Goal: Task Accomplishment & Management: Manage account settings

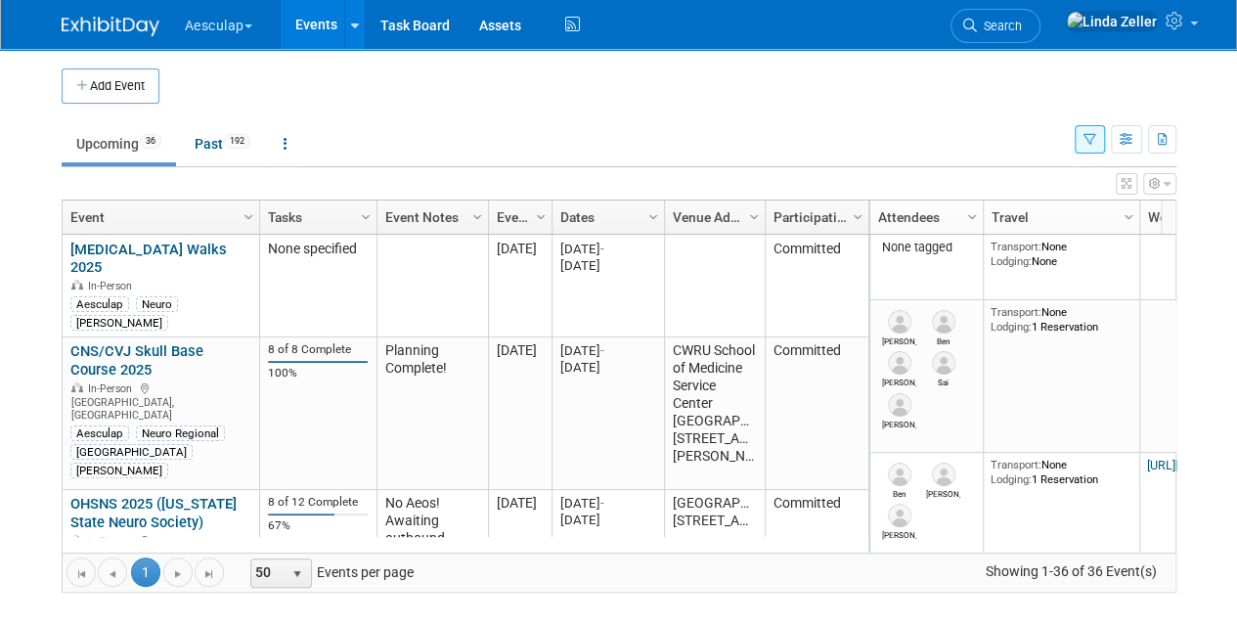
scroll to position [3782, 0]
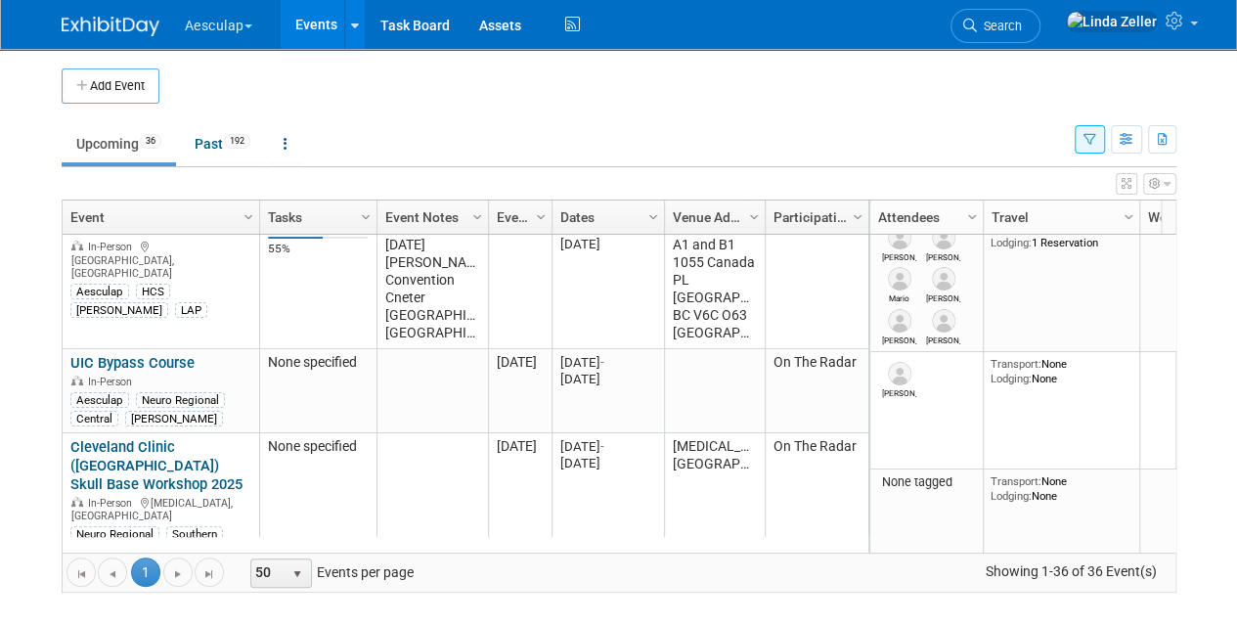
drag, startPoint x: 1054, startPoint y: 22, endPoint x: 1042, endPoint y: 14, distance: 14.7
click at [1022, 22] on span "Search" at bounding box center [999, 26] width 45 height 15
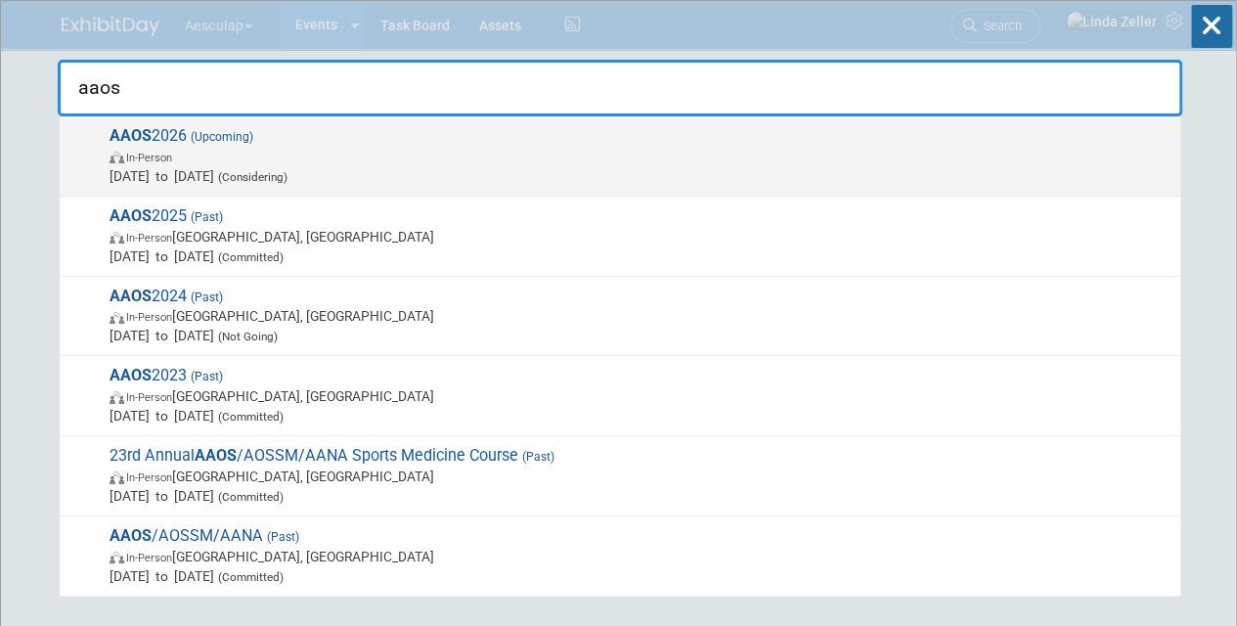
type input "aaos"
click at [151, 162] on span "In-Person" at bounding box center [149, 158] width 46 height 13
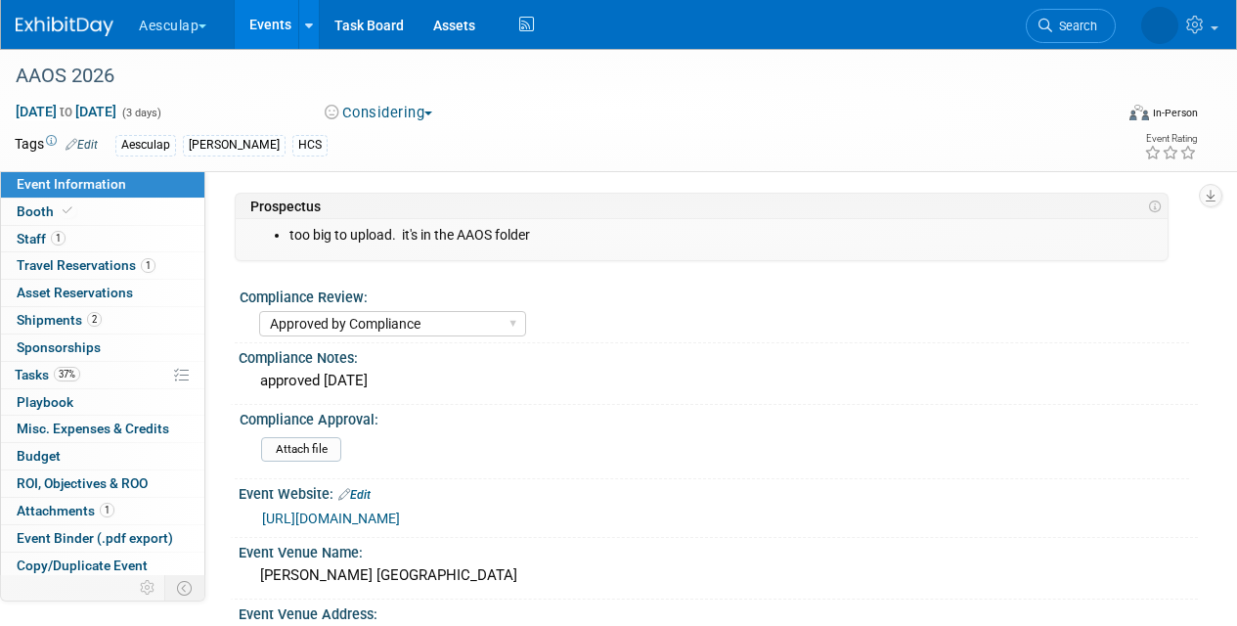
select select "Approved by Compliance"
select select "HCS"
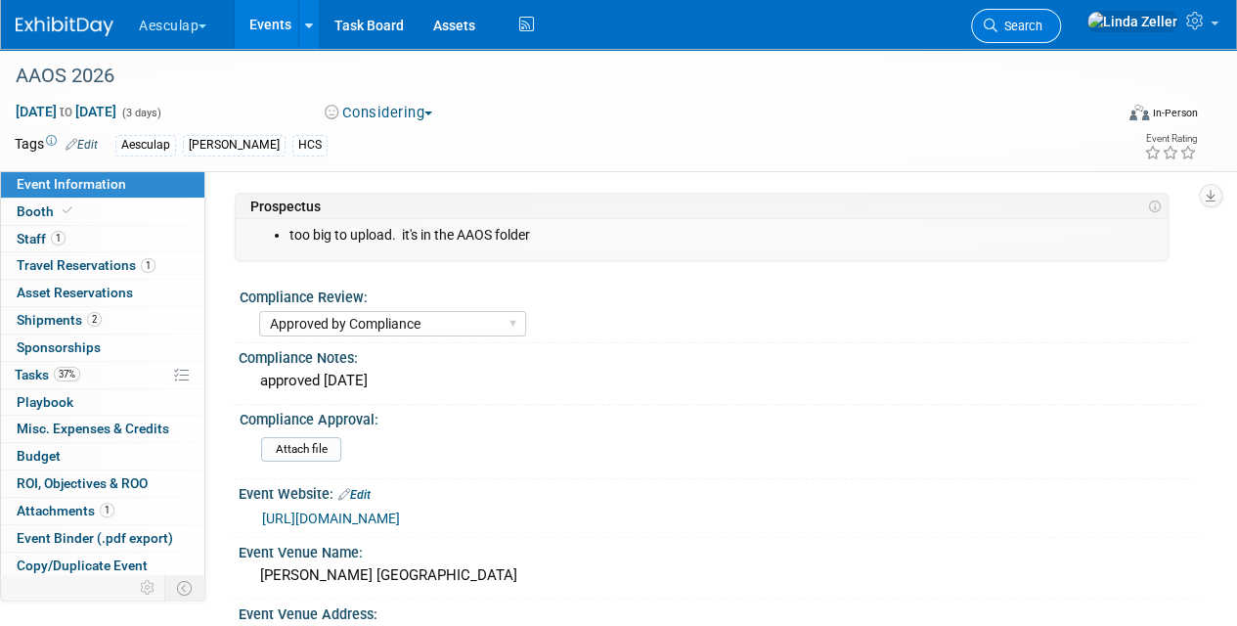
click at [1042, 25] on span "Search" at bounding box center [1019, 26] width 45 height 15
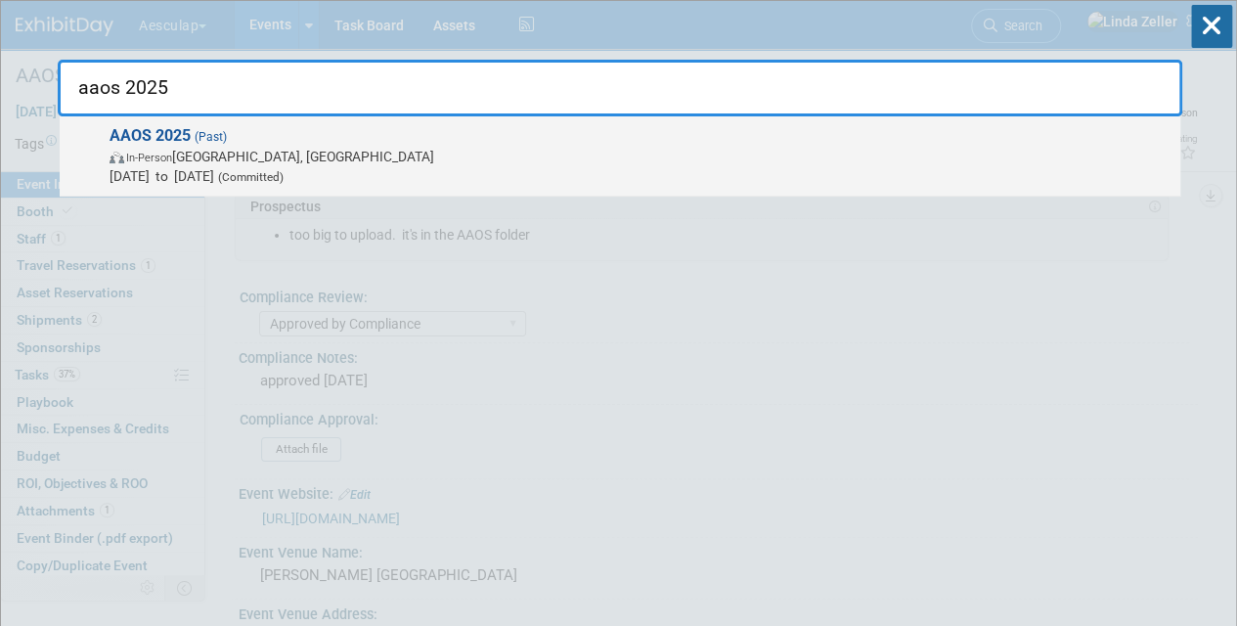
type input "aaos 2025"
click at [139, 152] on span "In-Person" at bounding box center [149, 158] width 46 height 13
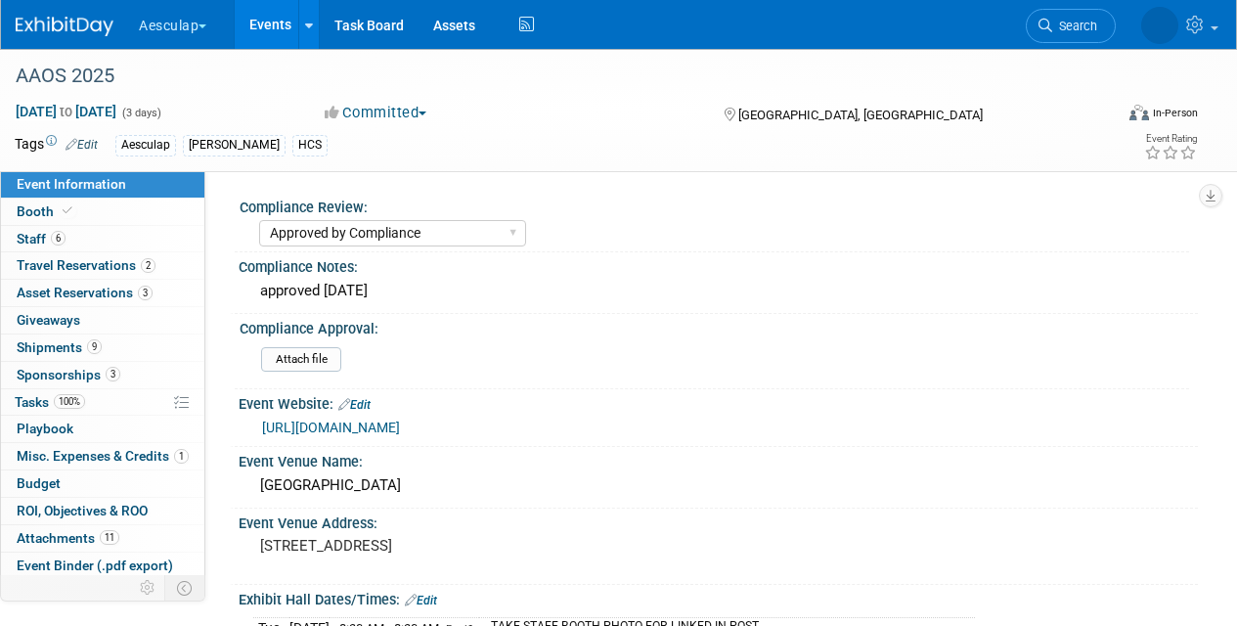
select select "Approved by Compliance"
select select "HCS"
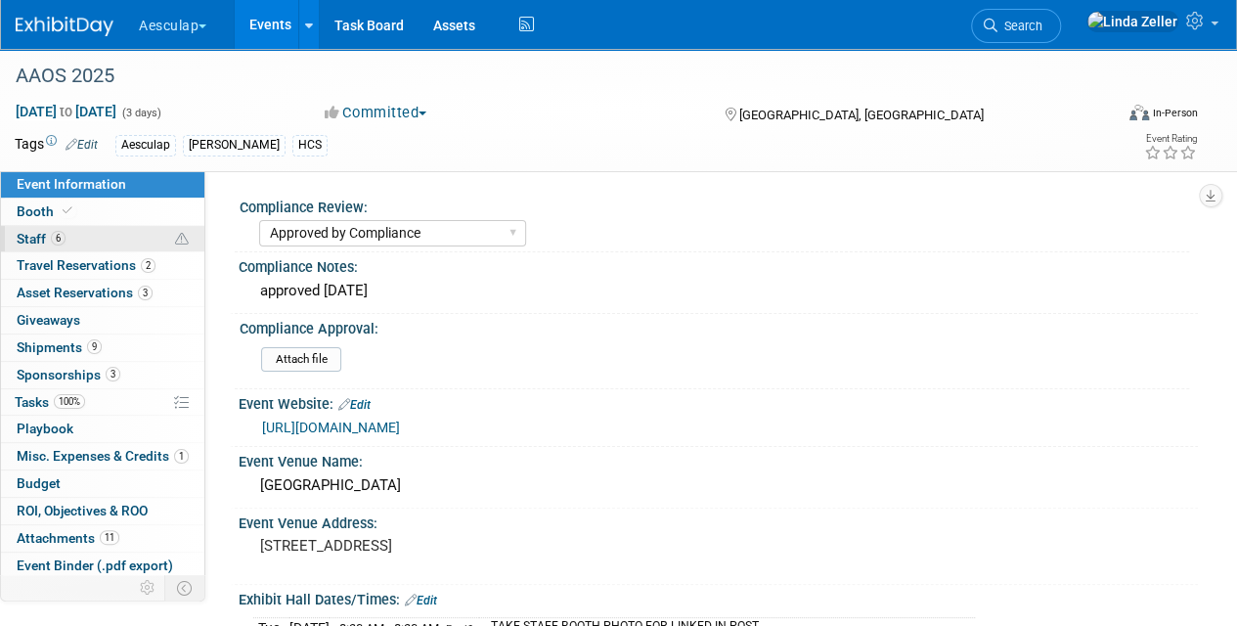
click at [30, 248] on link "6 Staff 6" at bounding box center [102, 239] width 203 height 26
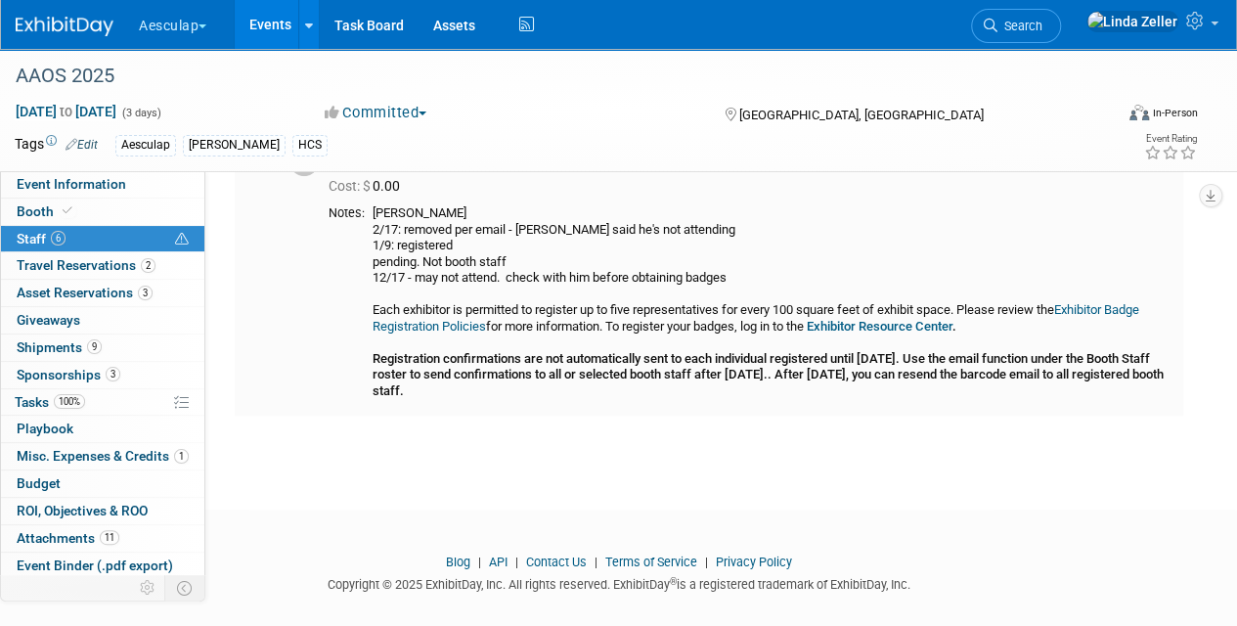
scroll to position [840, 0]
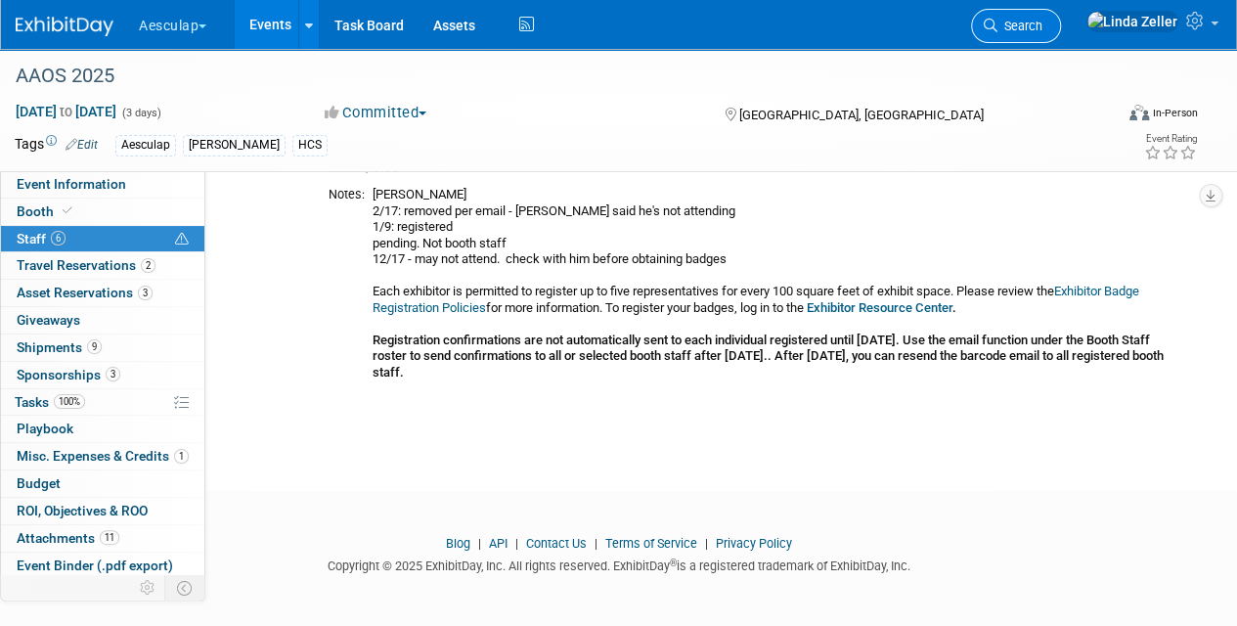
click at [1053, 15] on link "Search" at bounding box center [1016, 26] width 90 height 34
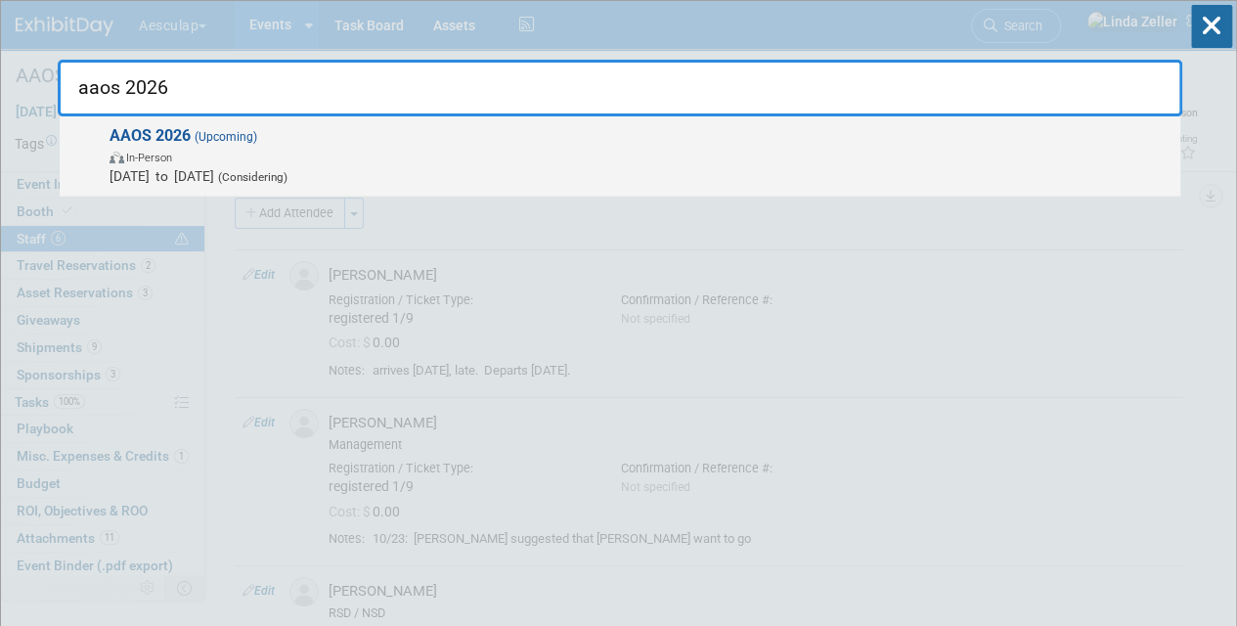
type input "aaos 2026"
click at [117, 154] on img at bounding box center [118, 158] width 17 height 12
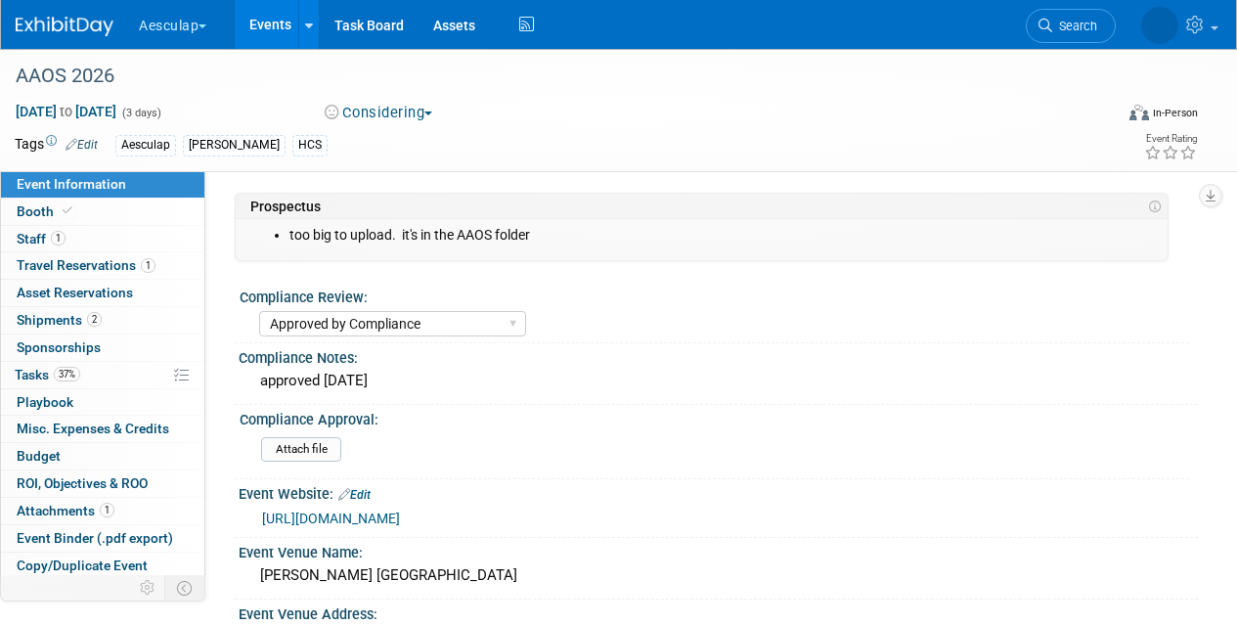
select select "Approved by Compliance"
select select "HCS"
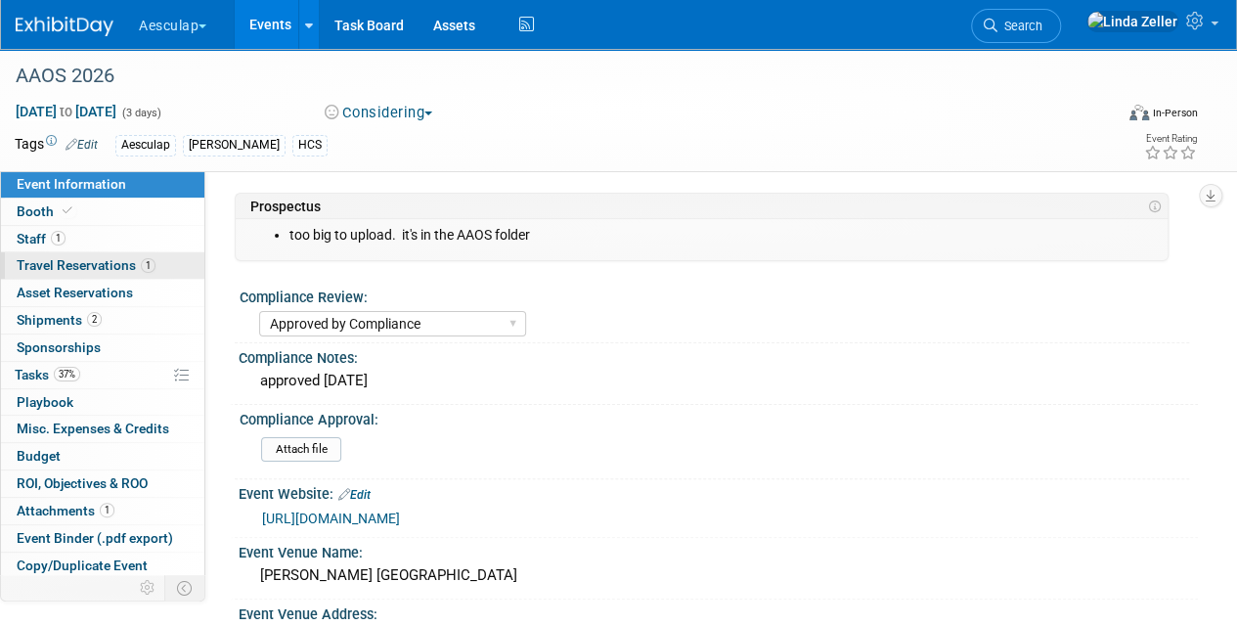
click at [86, 257] on span "Travel Reservations 1" at bounding box center [86, 265] width 139 height 16
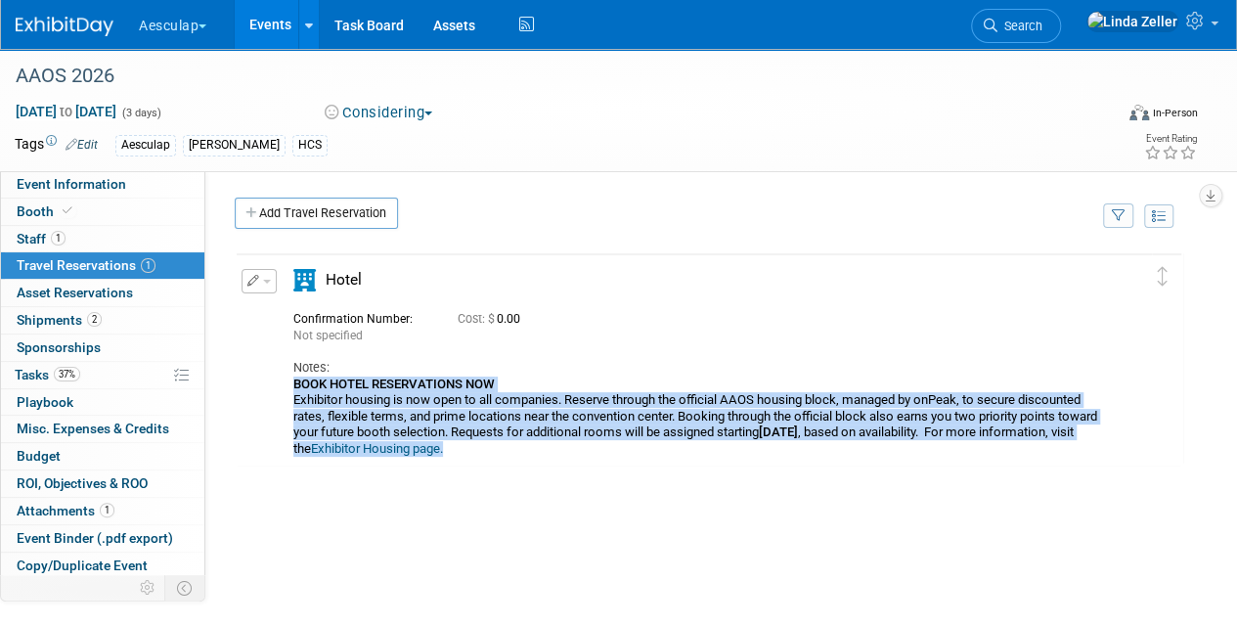
drag, startPoint x: 294, startPoint y: 377, endPoint x: 523, endPoint y: 458, distance: 242.4
click at [523, 458] on td "Delete Reservation Not specified Cost: $ 0.00 Notes:" at bounding box center [694, 358] width 915 height 208
copy div "BOOK HOTEL RESERVATIONS NOW Exhibitor housing is now open to all companies. Res…"
click at [24, 191] on span "Event Information" at bounding box center [72, 184] width 110 height 16
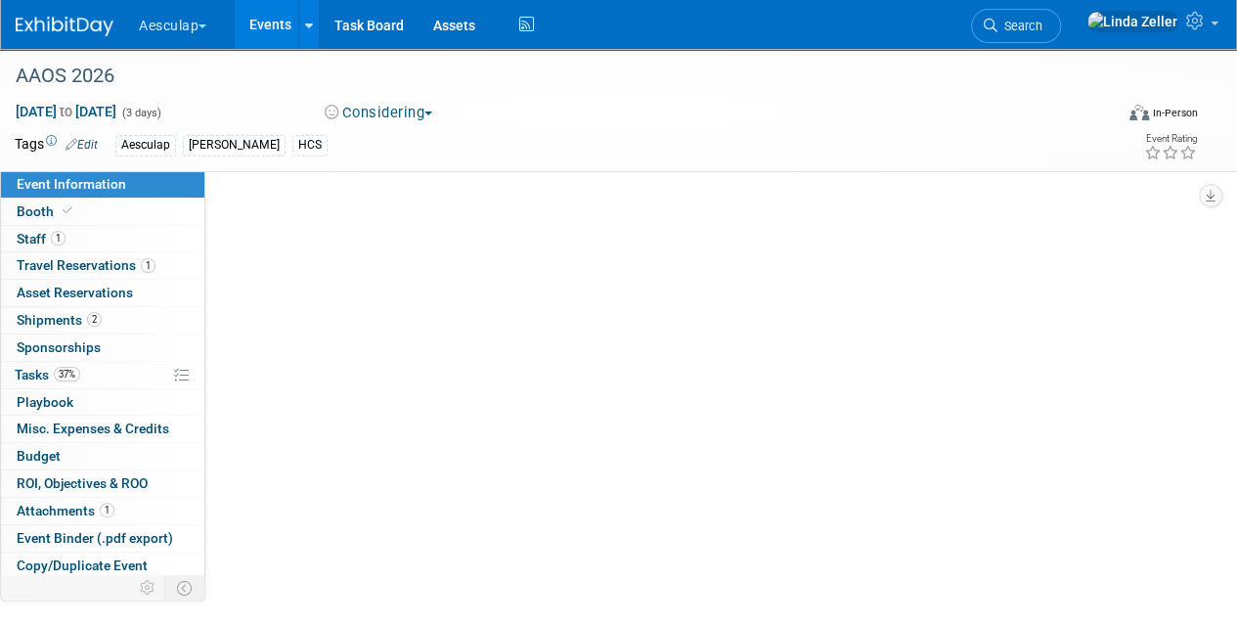
select select "Approved by Compliance"
select select "HCS"
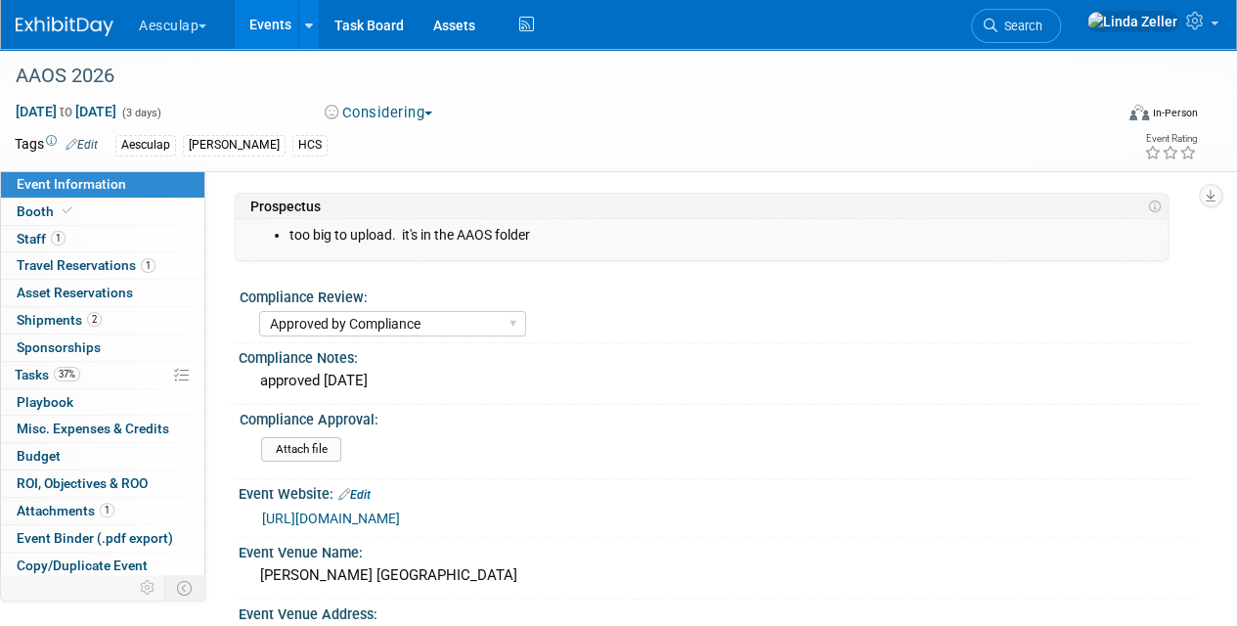
click at [391, 110] on button "Considering" at bounding box center [379, 113] width 122 height 21
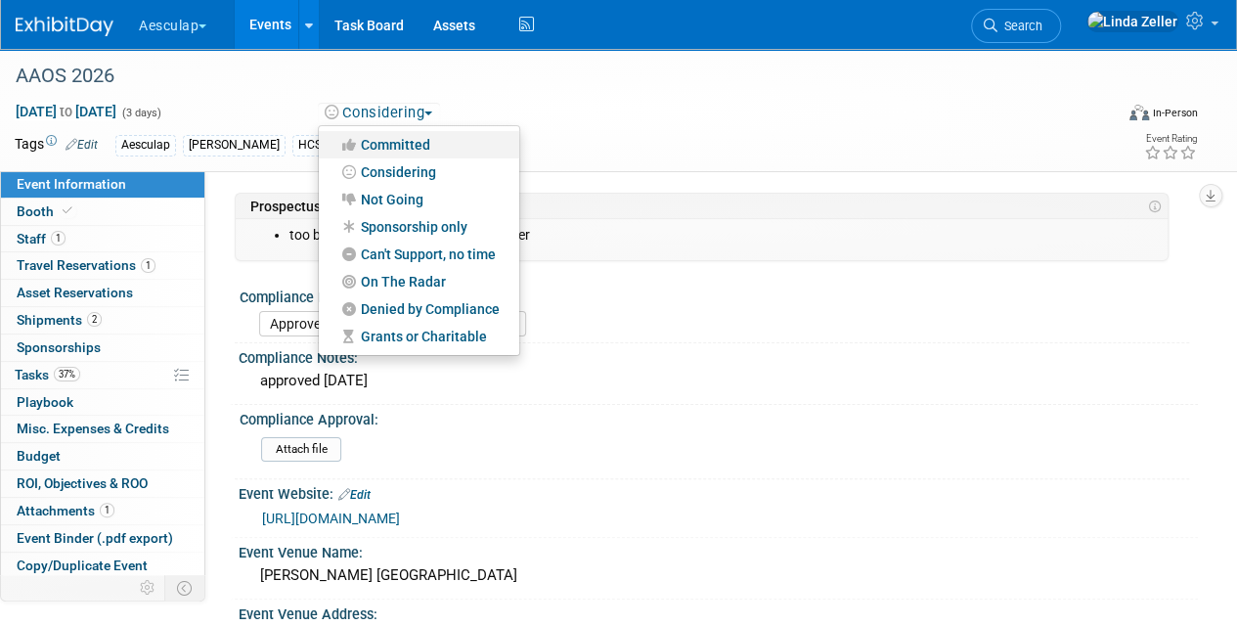
click at [391, 146] on link "Committed" at bounding box center [419, 144] width 200 height 27
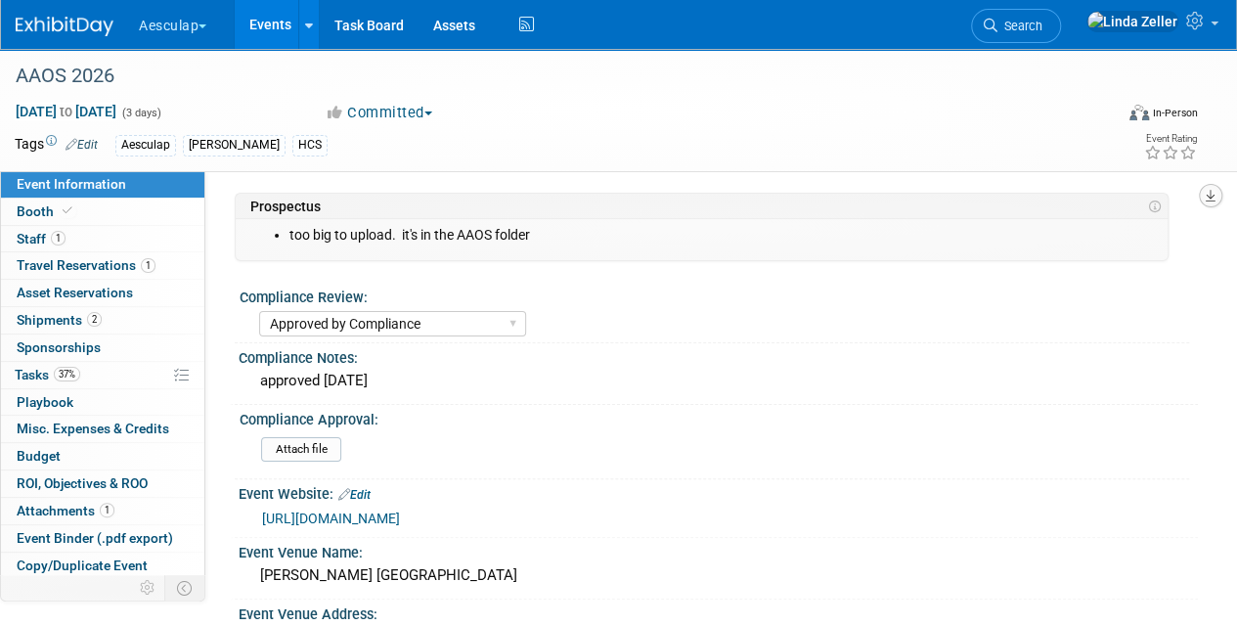
click at [1209, 198] on icon "button" at bounding box center [1211, 196] width 10 height 13
click at [1116, 254] on link "Export tab to PDF" at bounding box center [1124, 252] width 164 height 27
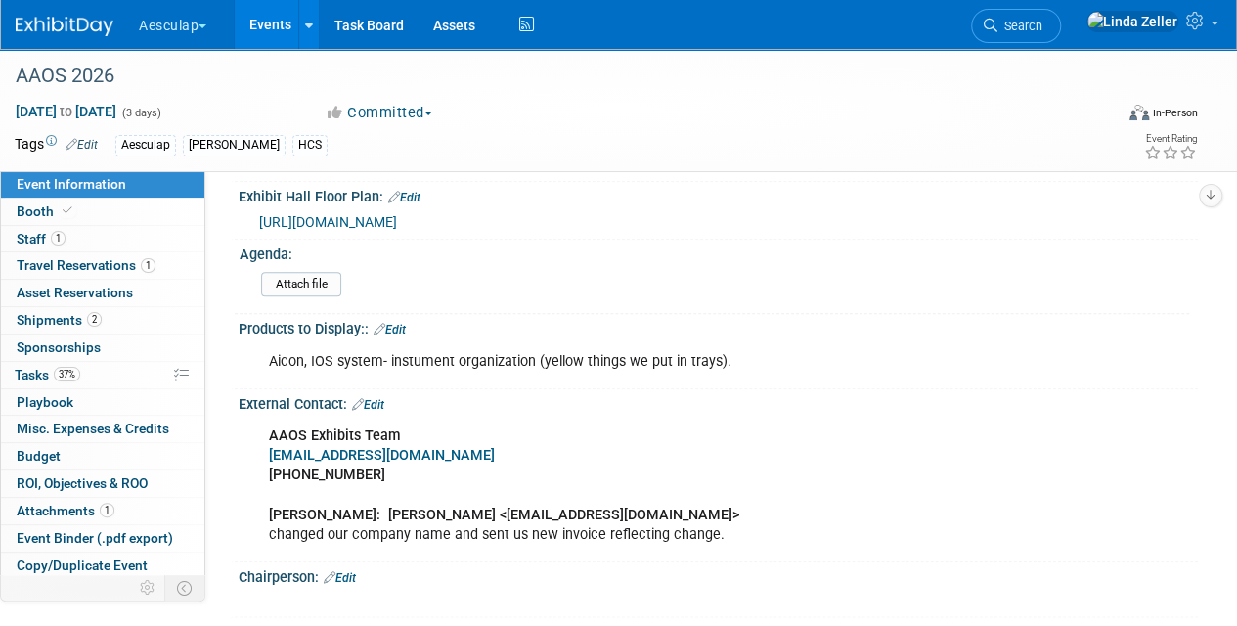
scroll to position [782, 0]
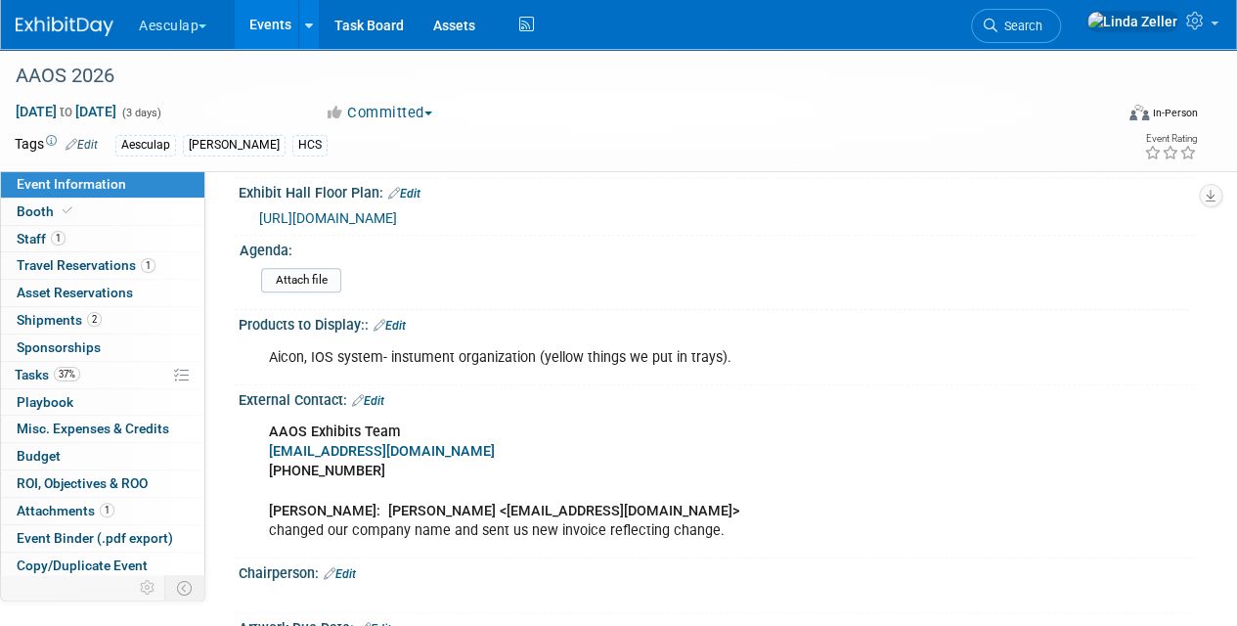
click at [376, 217] on div "https://aaos26.mapyourshow.com/8_0/exhview/index.cfm?selectedBooth=3327&utm_cam…" at bounding box center [721, 217] width 924 height 22
click at [380, 210] on span "https://aaos26.mapyourshow.com/8_0/exhview/index.cfm?selectedBooth=3327&utm_cam…" at bounding box center [328, 218] width 138 height 16
click at [20, 201] on link "Booth" at bounding box center [102, 211] width 203 height 26
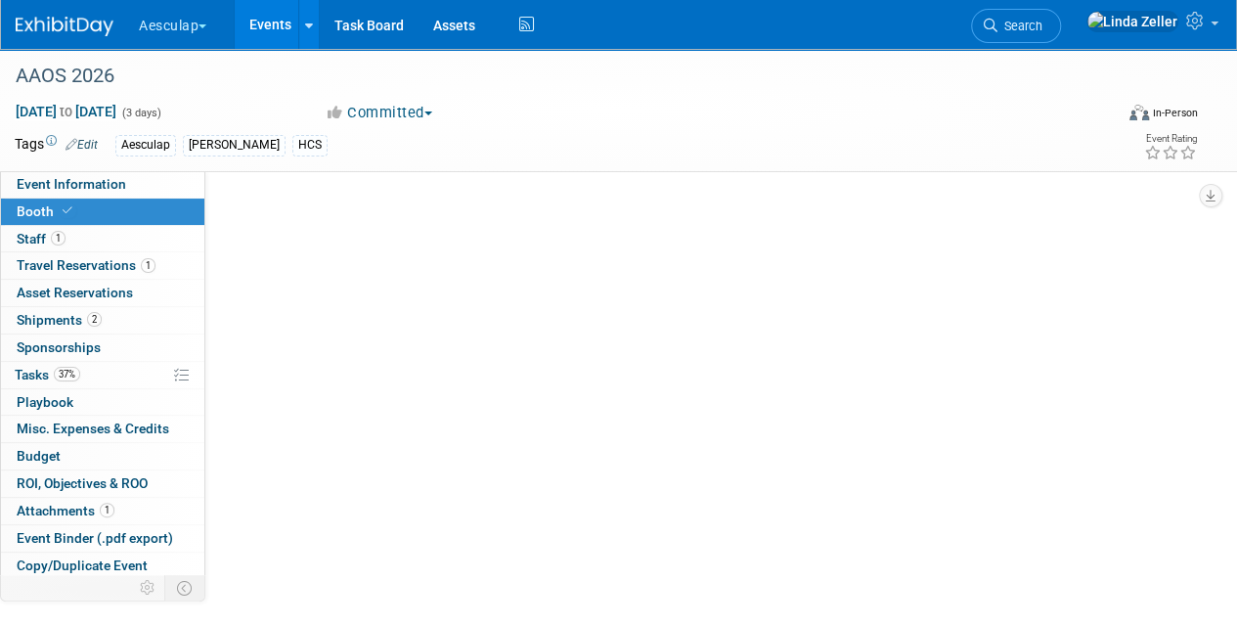
scroll to position [0, 0]
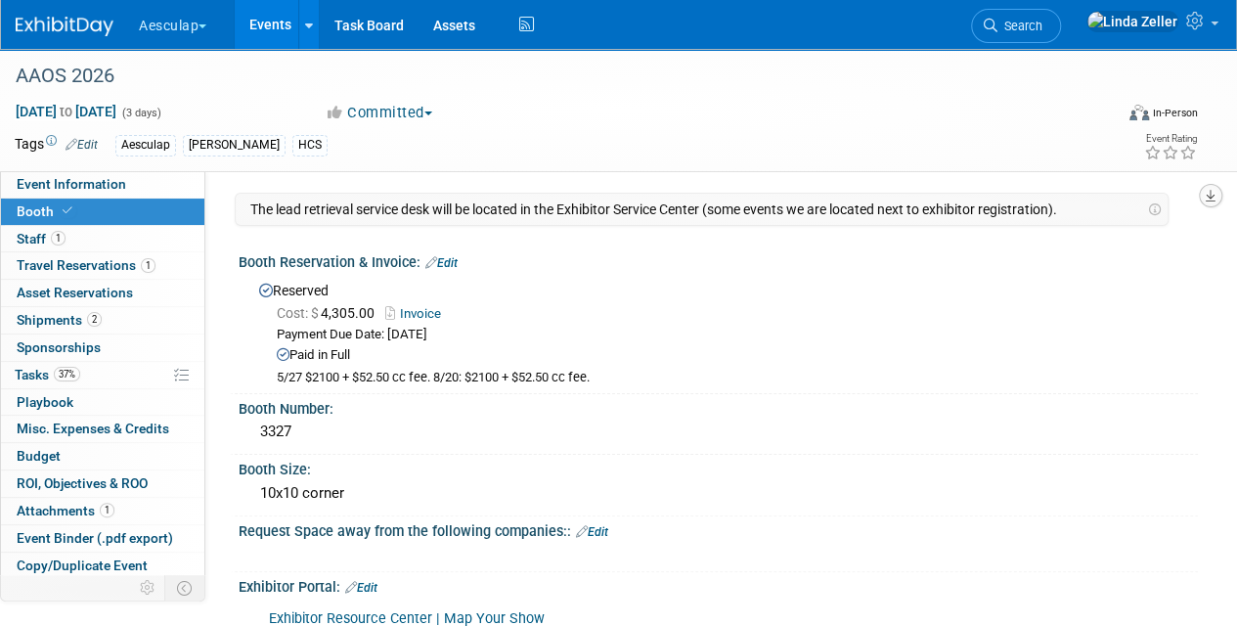
click at [1210, 198] on icon "button" at bounding box center [1211, 196] width 10 height 13
click at [1081, 248] on link "Export tab to PDF" at bounding box center [1124, 252] width 164 height 27
click at [40, 372] on span "Tasks 37%" at bounding box center [48, 375] width 66 height 16
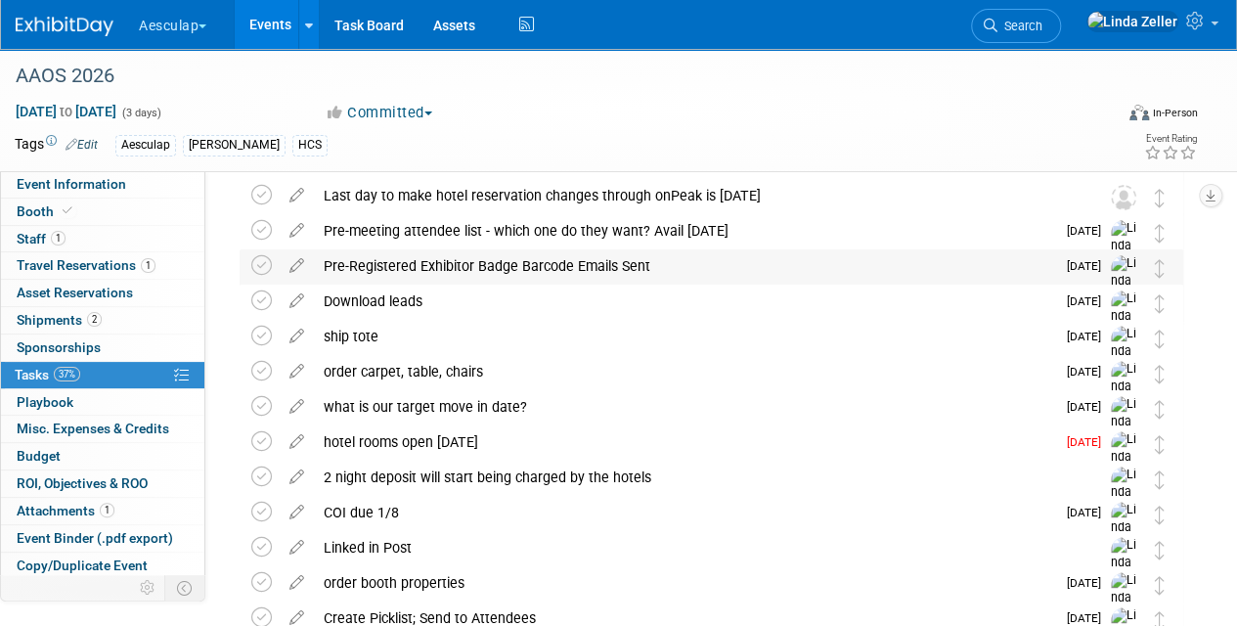
scroll to position [196, 0]
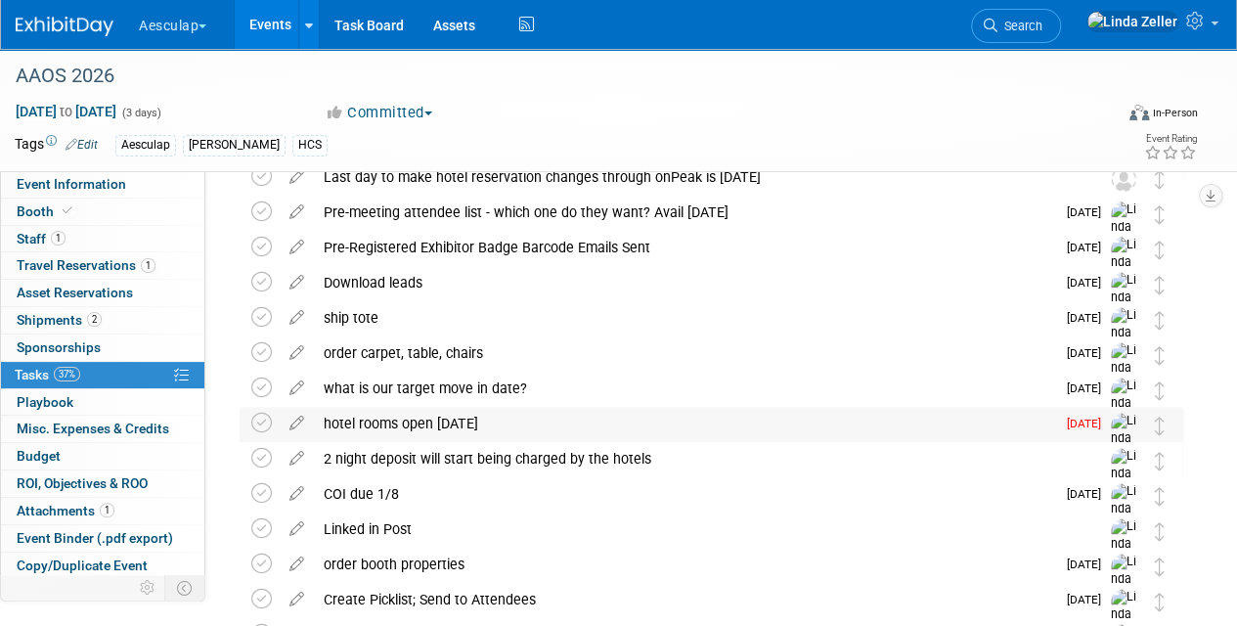
click at [350, 423] on div "hotel rooms open Aug 22nd" at bounding box center [684, 423] width 741 height 33
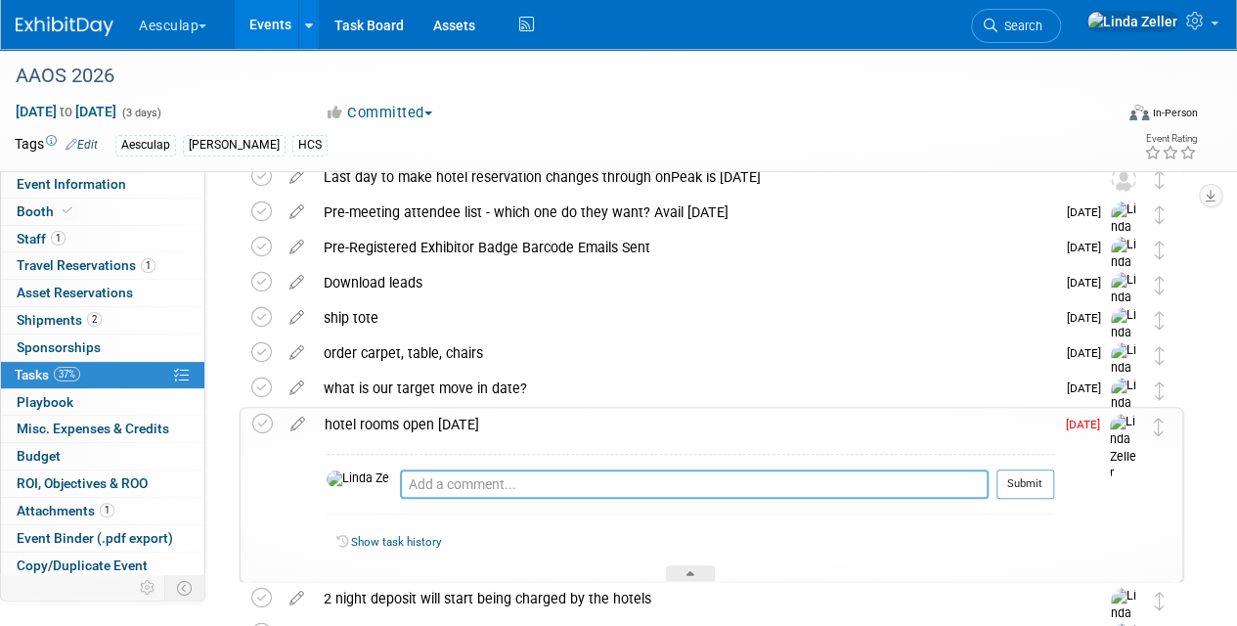
click at [400, 491] on textarea at bounding box center [694, 483] width 589 height 29
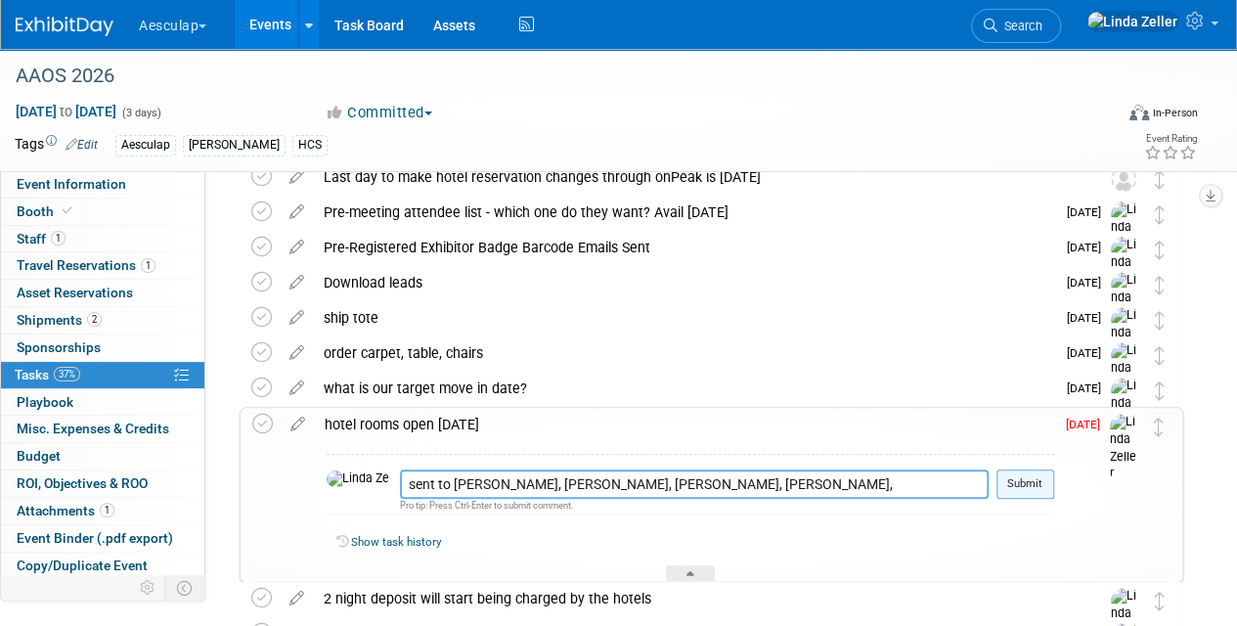
type textarea "sent to Marc, Mark, Halie, Mary, John W."
click at [1019, 477] on button "Submit" at bounding box center [1025, 483] width 58 height 29
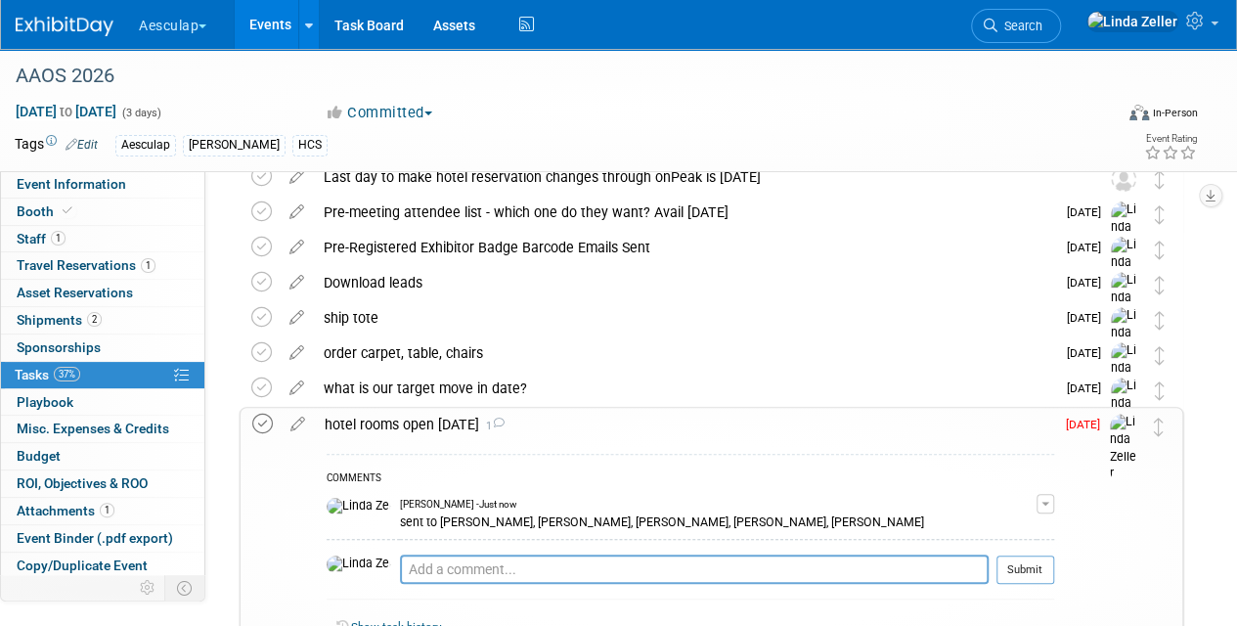
click at [264, 424] on icon at bounding box center [262, 424] width 21 height 21
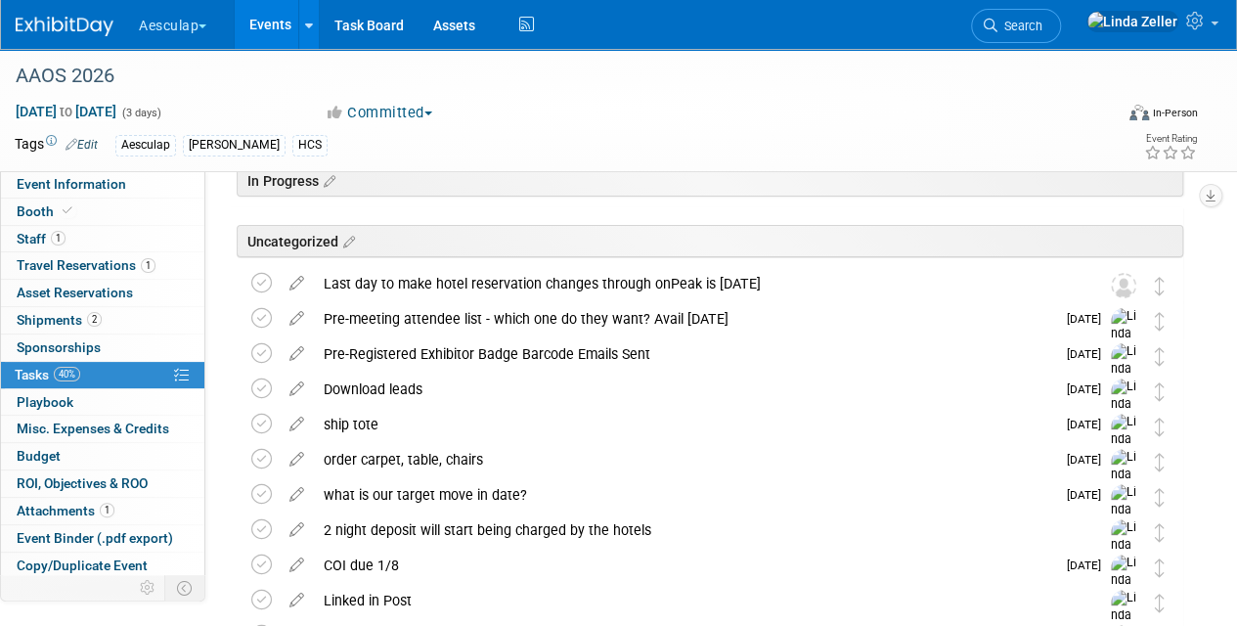
scroll to position [0, 0]
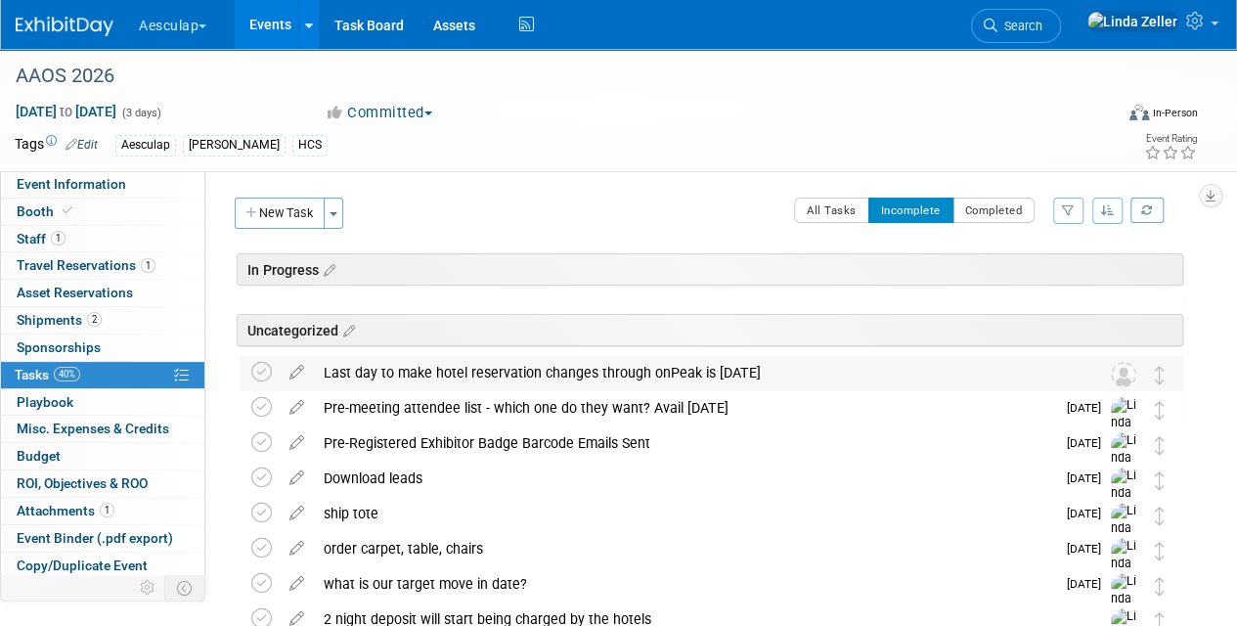
click at [453, 368] on div "Last day to make hotel reservation changes through onPeak is 2/9/26" at bounding box center [693, 372] width 758 height 33
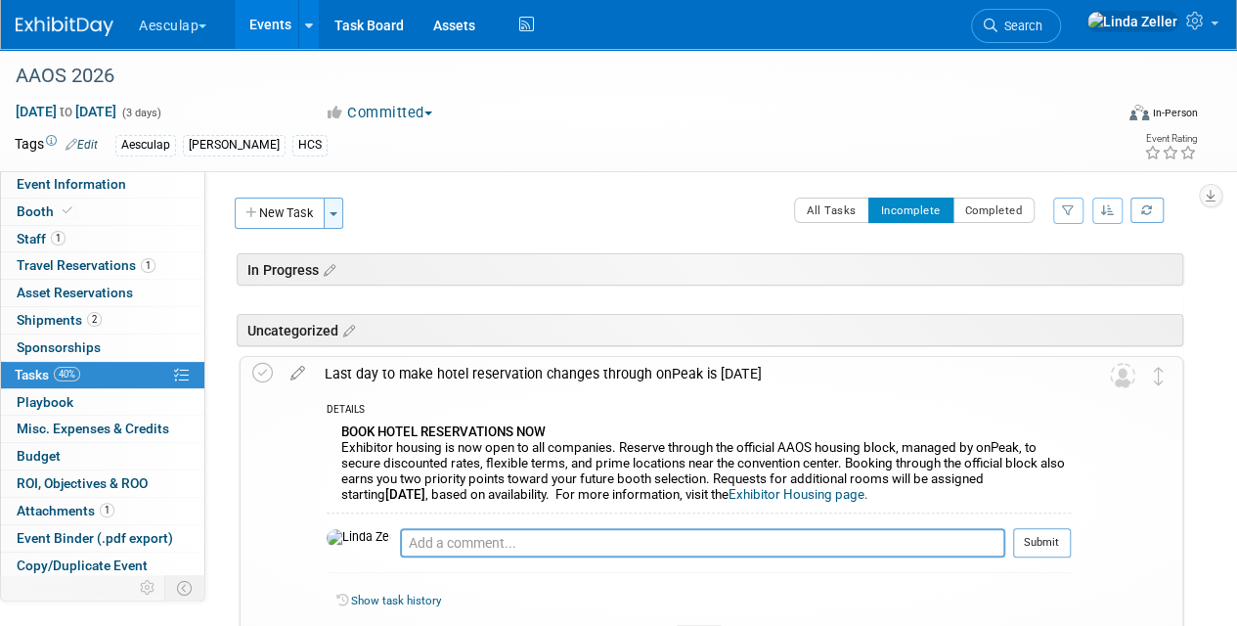
click at [332, 217] on button "Toggle Dropdown" at bounding box center [334, 213] width 20 height 31
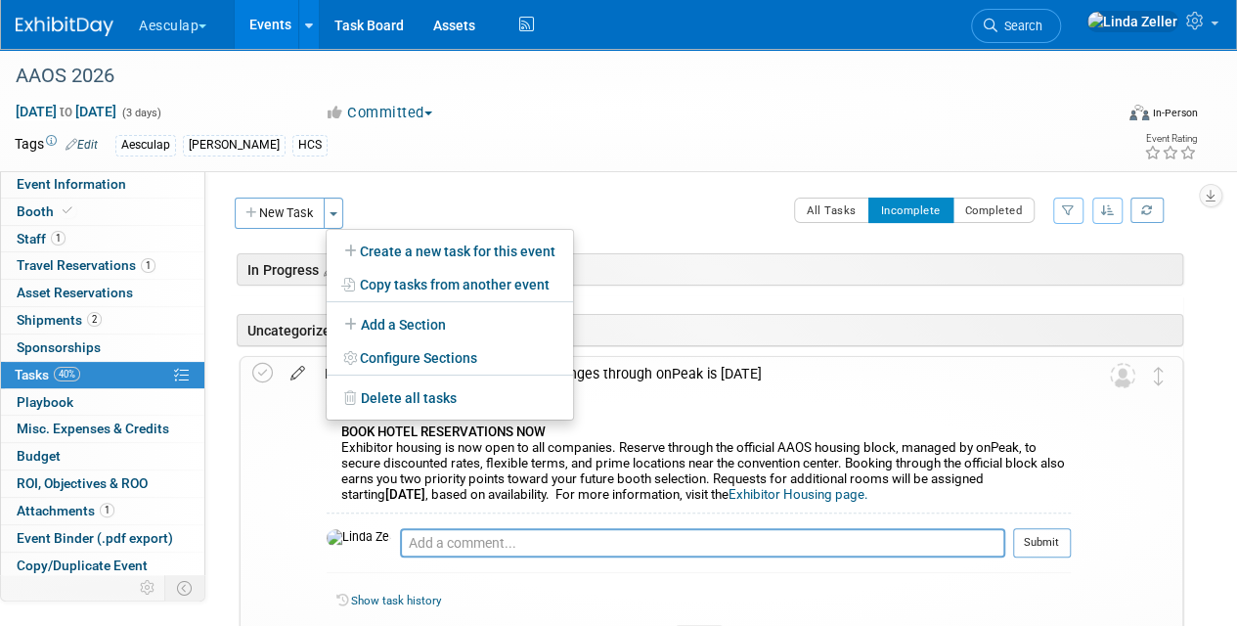
click at [298, 369] on icon at bounding box center [298, 369] width 34 height 24
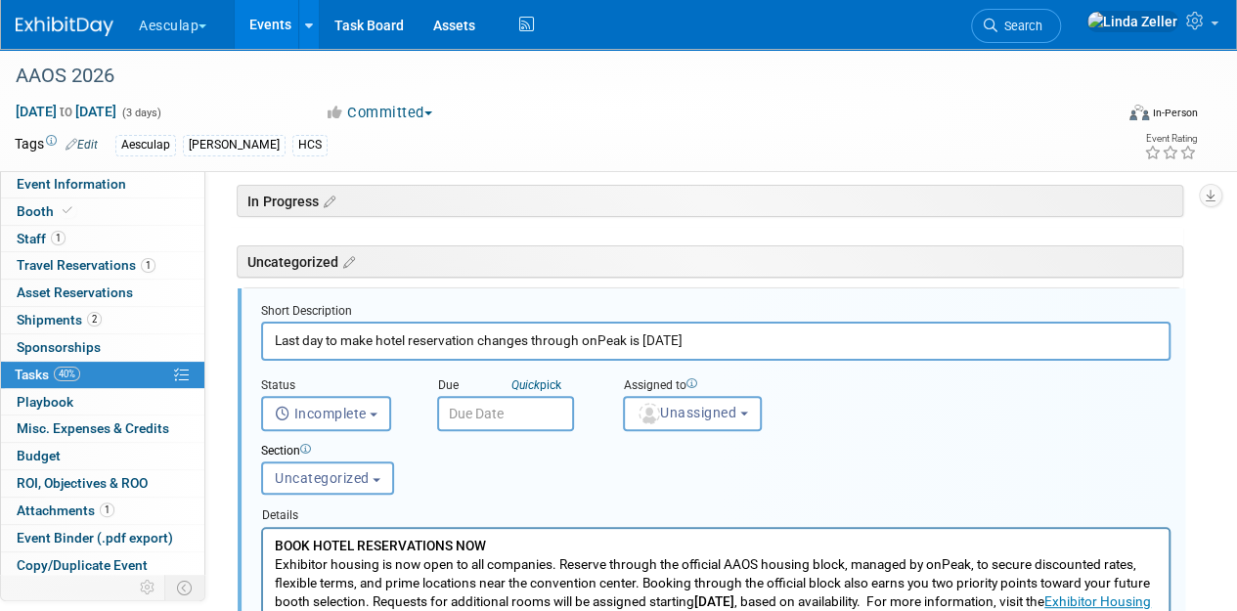
click at [493, 417] on input "text" at bounding box center [505, 413] width 137 height 35
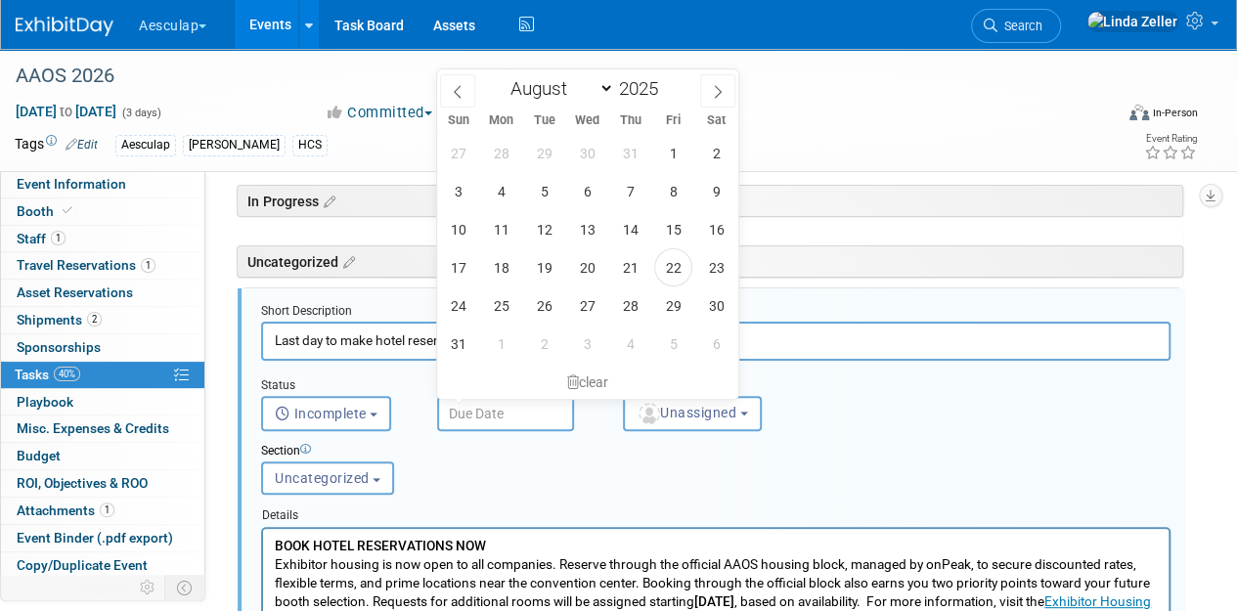
click at [510, 448] on div "Section" at bounding box center [676, 452] width 831 height 19
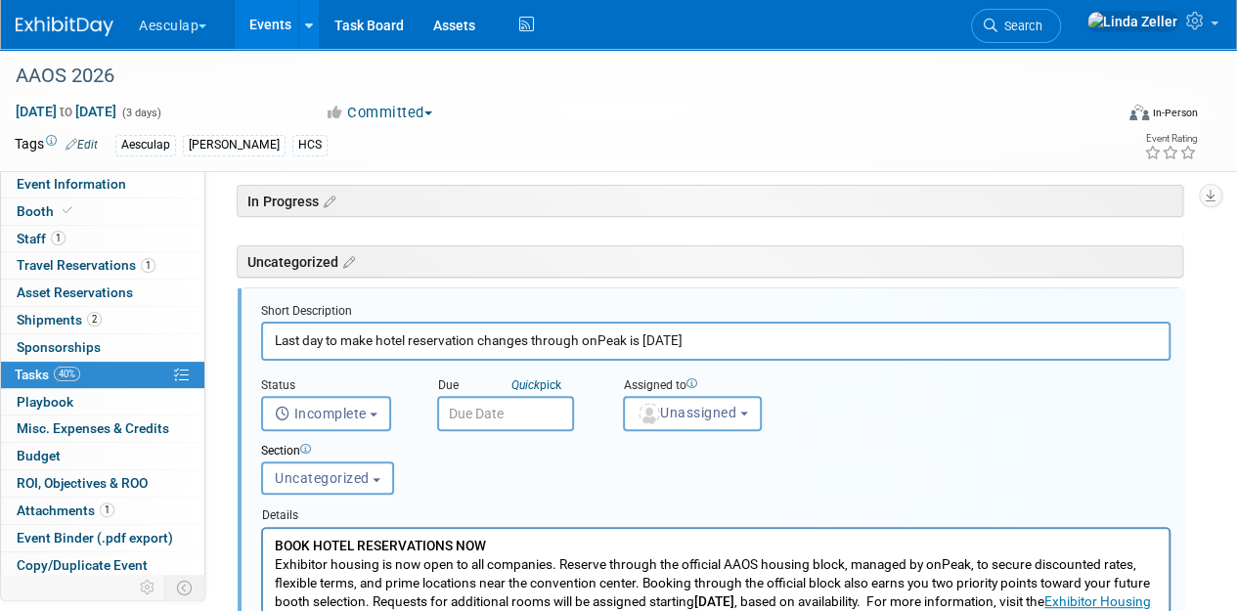
click at [495, 411] on input "text" at bounding box center [505, 413] width 137 height 35
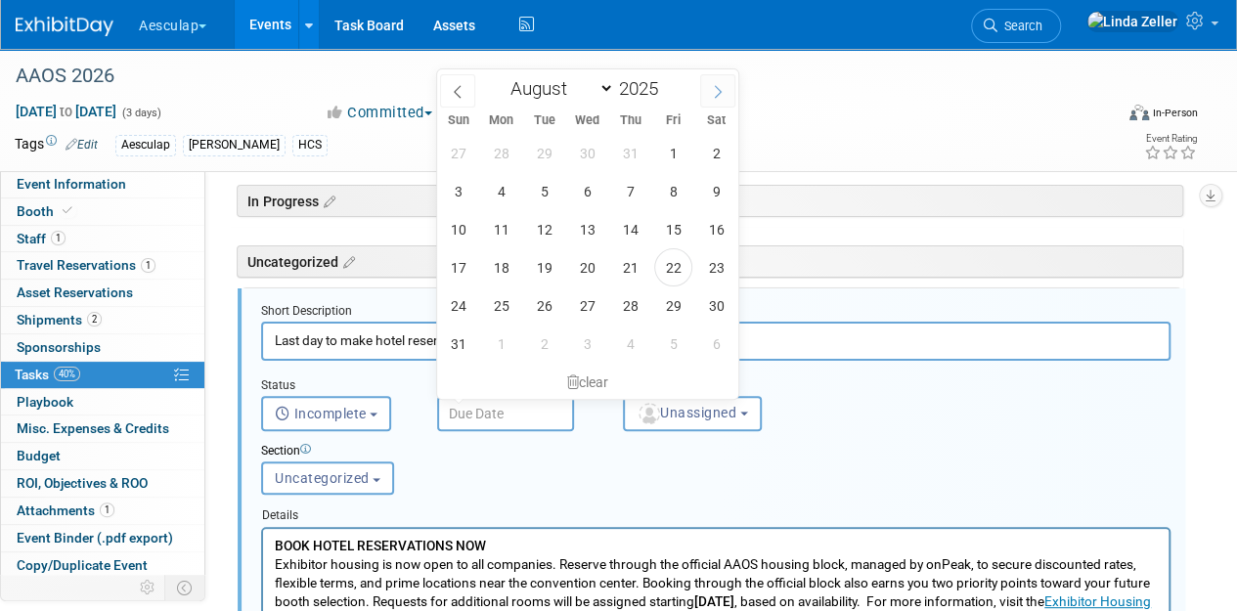
click at [723, 90] on icon at bounding box center [718, 92] width 14 height 14
select select "11"
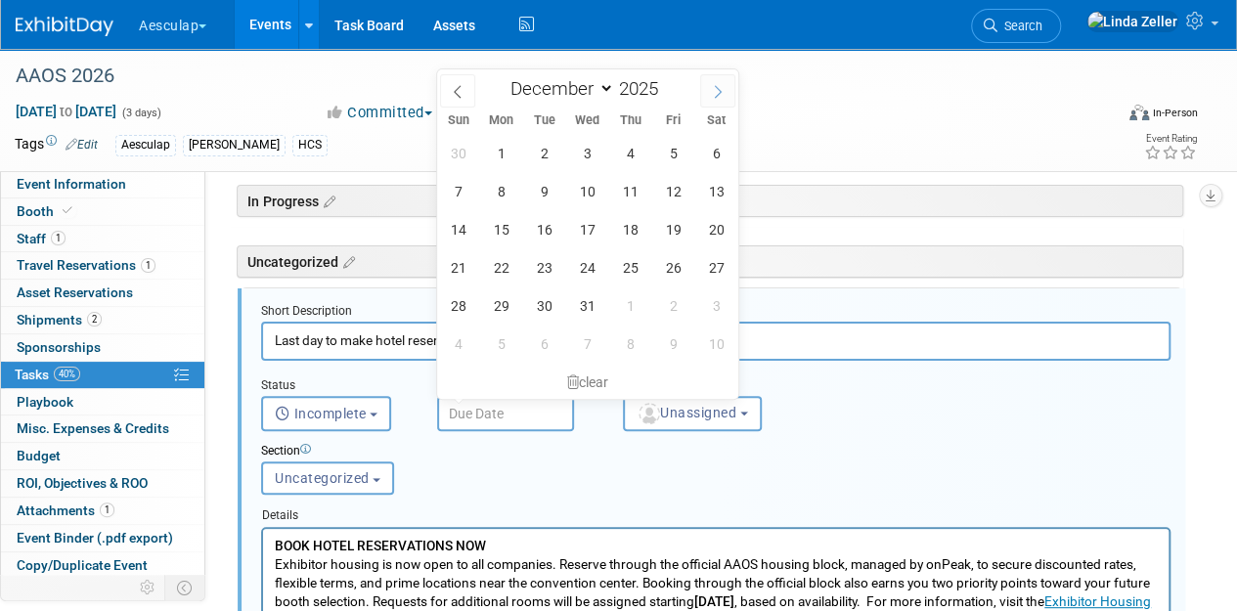
click at [723, 90] on icon at bounding box center [718, 92] width 14 height 14
type input "2026"
click at [723, 90] on icon at bounding box center [718, 92] width 14 height 14
click at [460, 94] on icon at bounding box center [458, 92] width 14 height 14
select select "0"
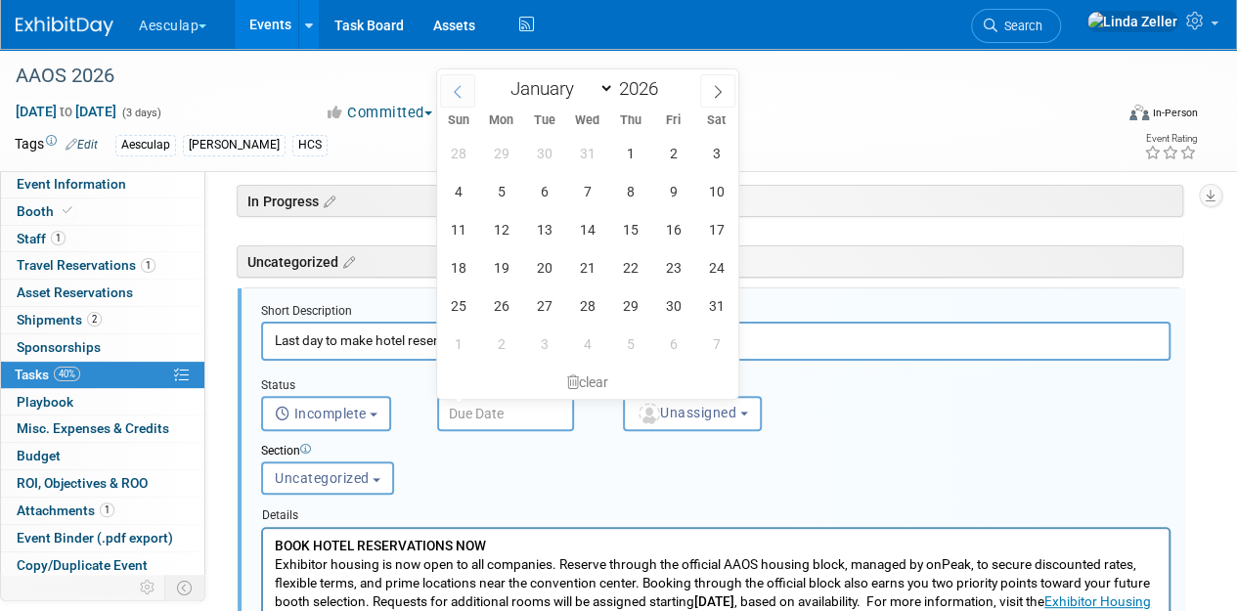
click at [460, 94] on icon at bounding box center [458, 92] width 14 height 14
type input "2025"
select select "11"
click at [715, 90] on icon at bounding box center [718, 92] width 14 height 14
type input "2026"
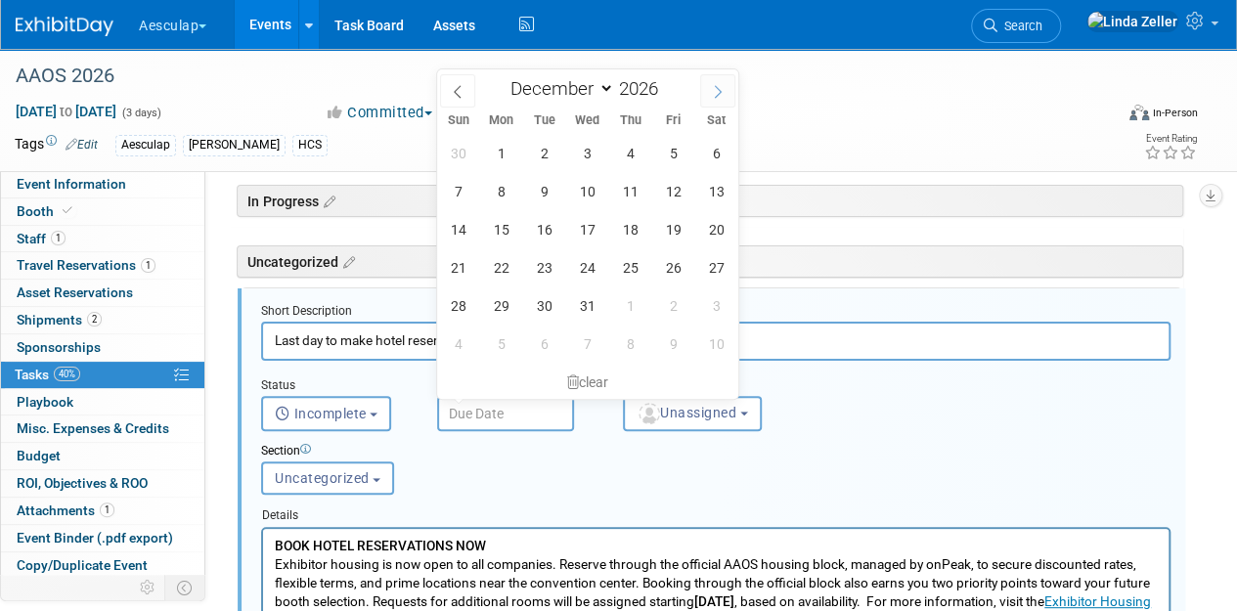
select select "0"
click at [548, 194] on span "6" at bounding box center [544, 191] width 38 height 38
type input "Jan 6, 2026"
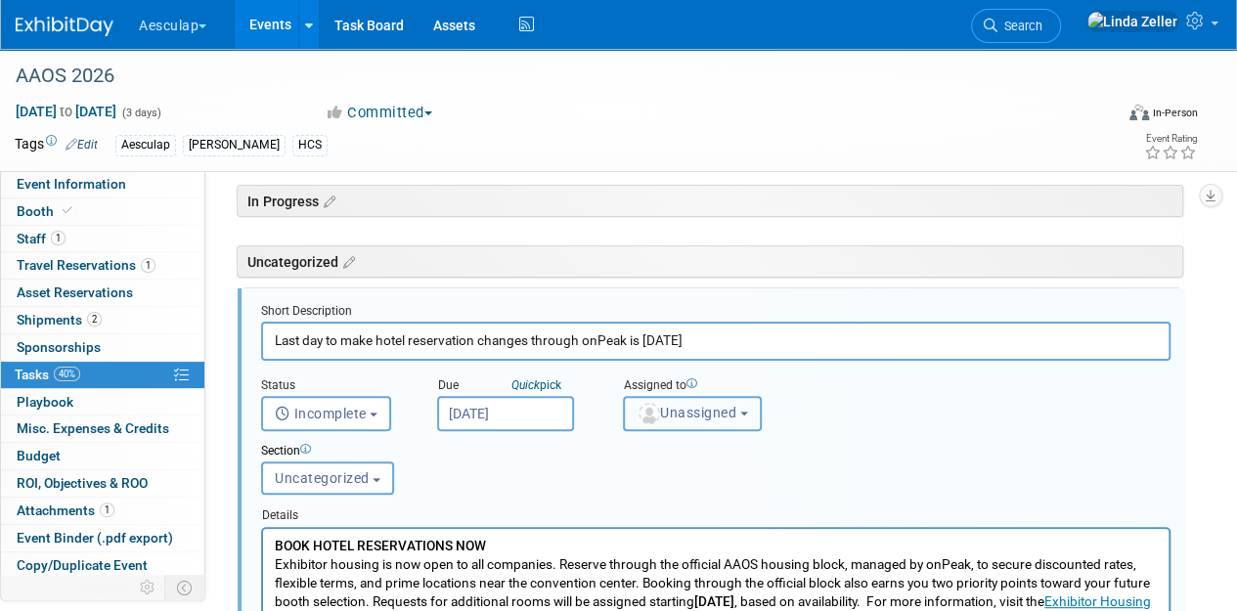
click at [659, 405] on span "Unassigned" at bounding box center [687, 413] width 100 height 16
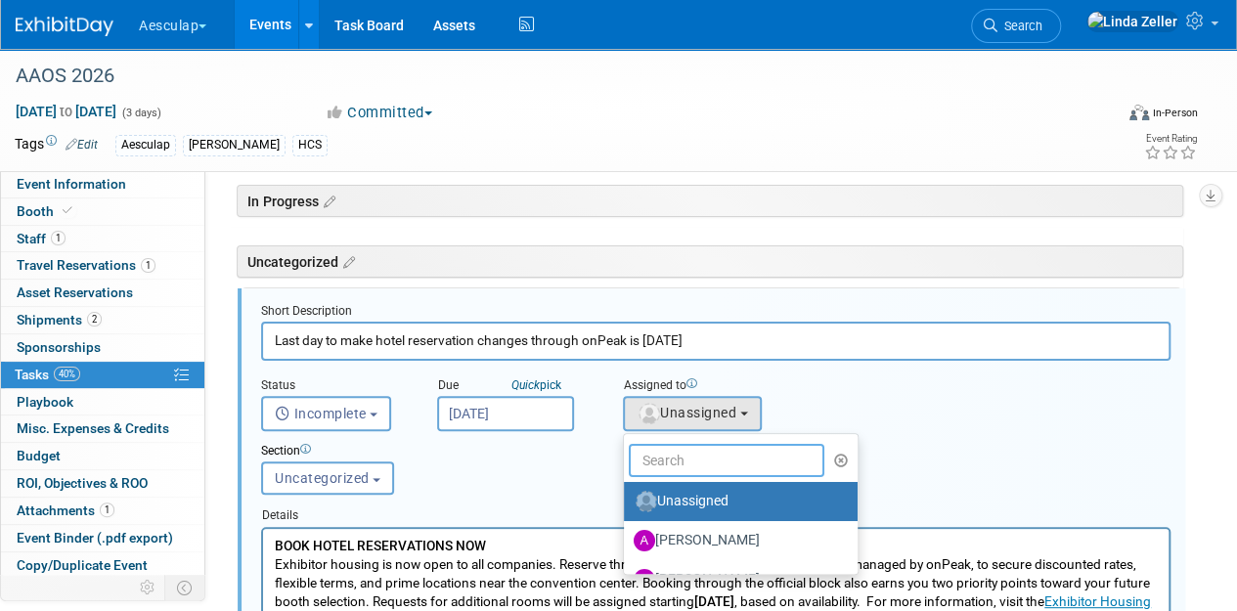
click at [666, 461] on input "text" at bounding box center [727, 460] width 196 height 33
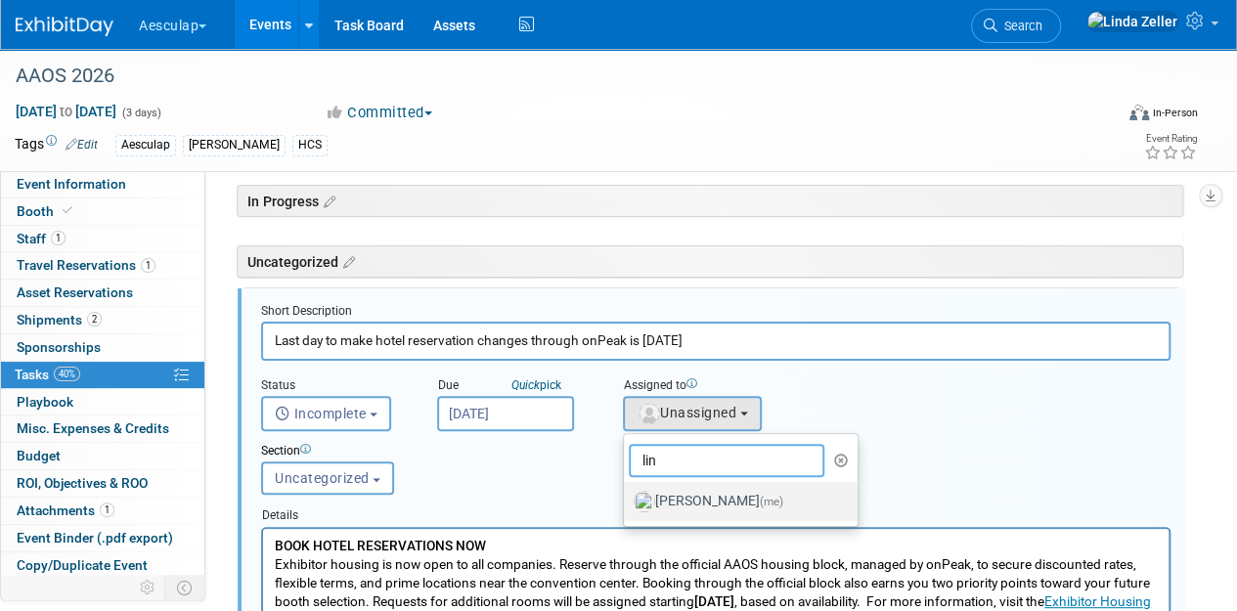
type input "lin"
click at [657, 494] on label "Linda Zeller (me)" at bounding box center [736, 501] width 204 height 31
click at [627, 494] on input "Linda Zeller (me)" at bounding box center [620, 499] width 13 height 13
select select "997af25e-71f2-407b-94d0-6444a5b8fc40"
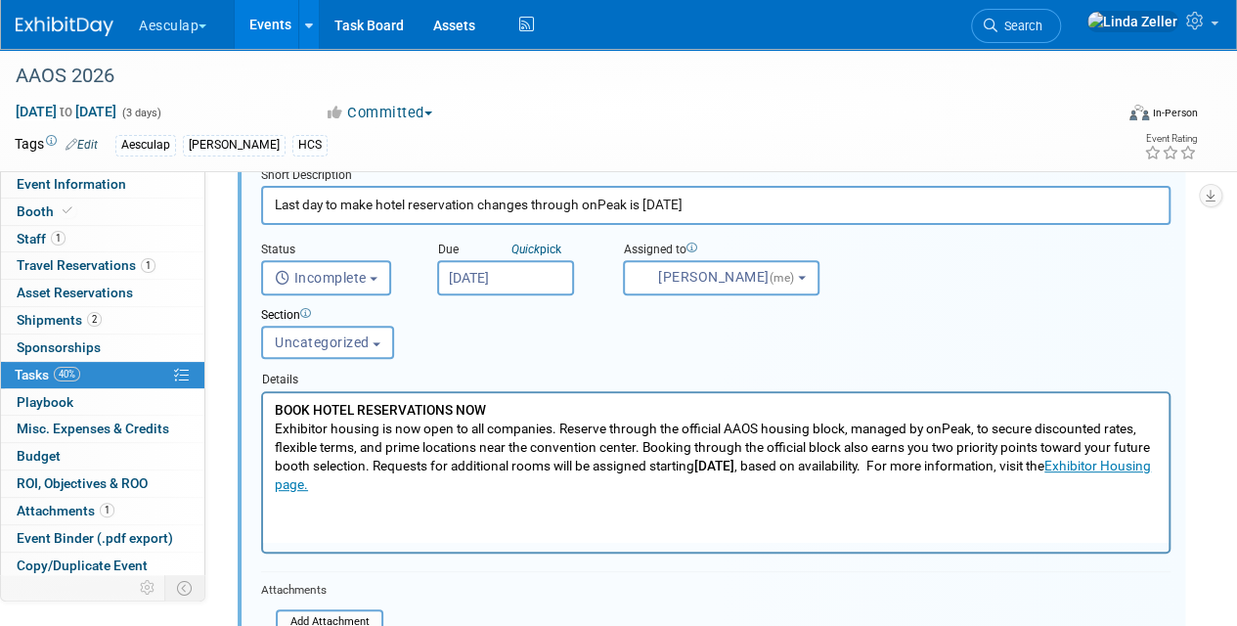
scroll to position [460, 0]
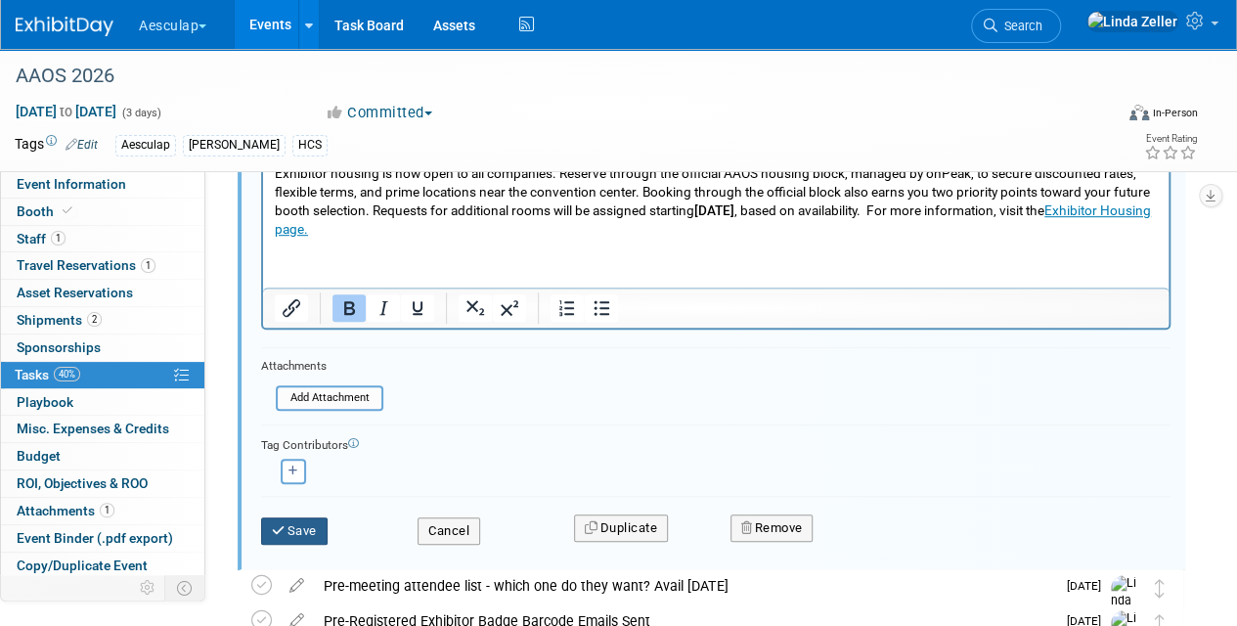
drag, startPoint x: 313, startPoint y: 522, endPoint x: 333, endPoint y: 520, distance: 20.6
click at [312, 522] on button "Save" at bounding box center [294, 530] width 66 height 27
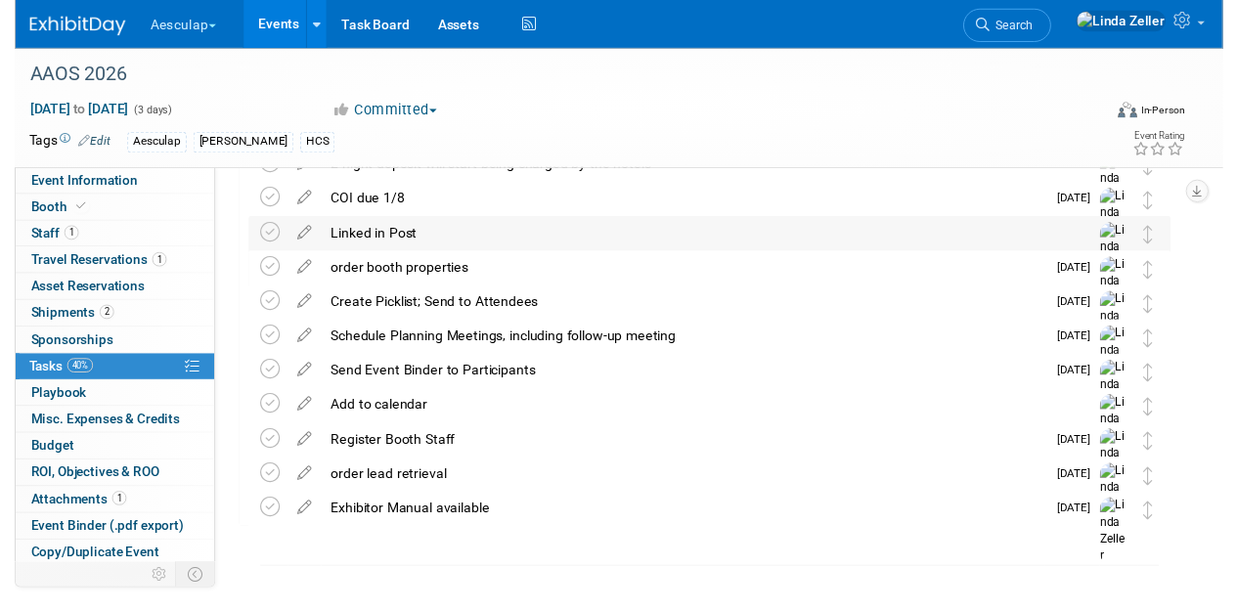
scroll to position [731, 0]
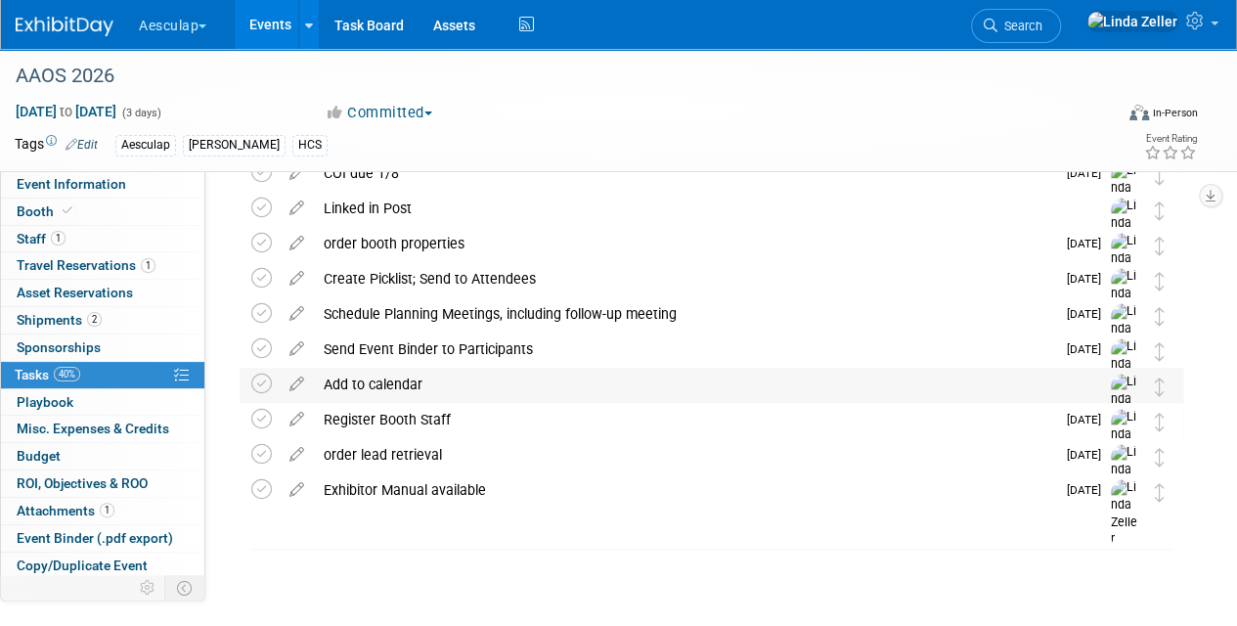
click at [352, 375] on div "Add to calendar" at bounding box center [693, 384] width 758 height 33
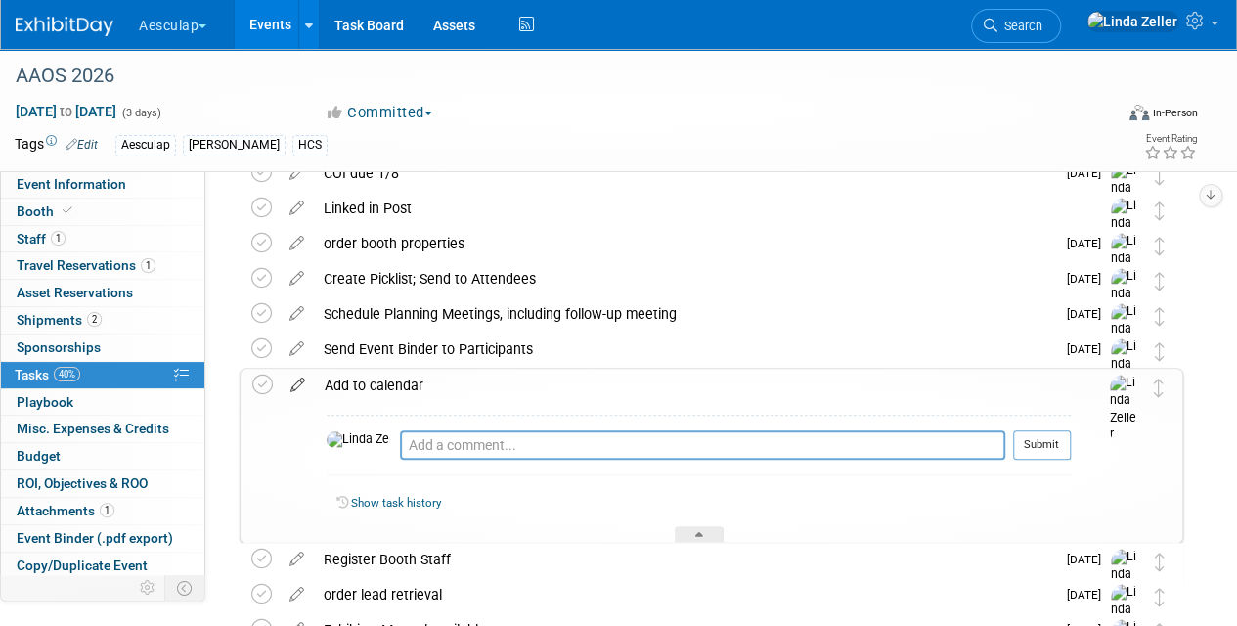
click at [294, 379] on icon at bounding box center [298, 381] width 34 height 24
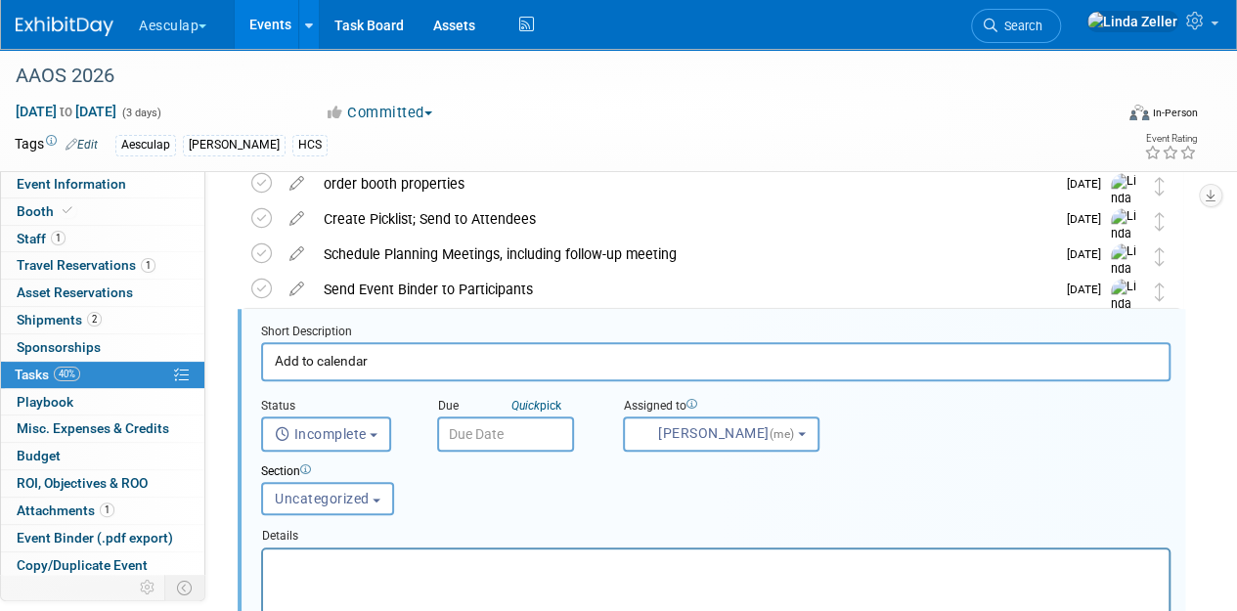
scroll to position [812, 0]
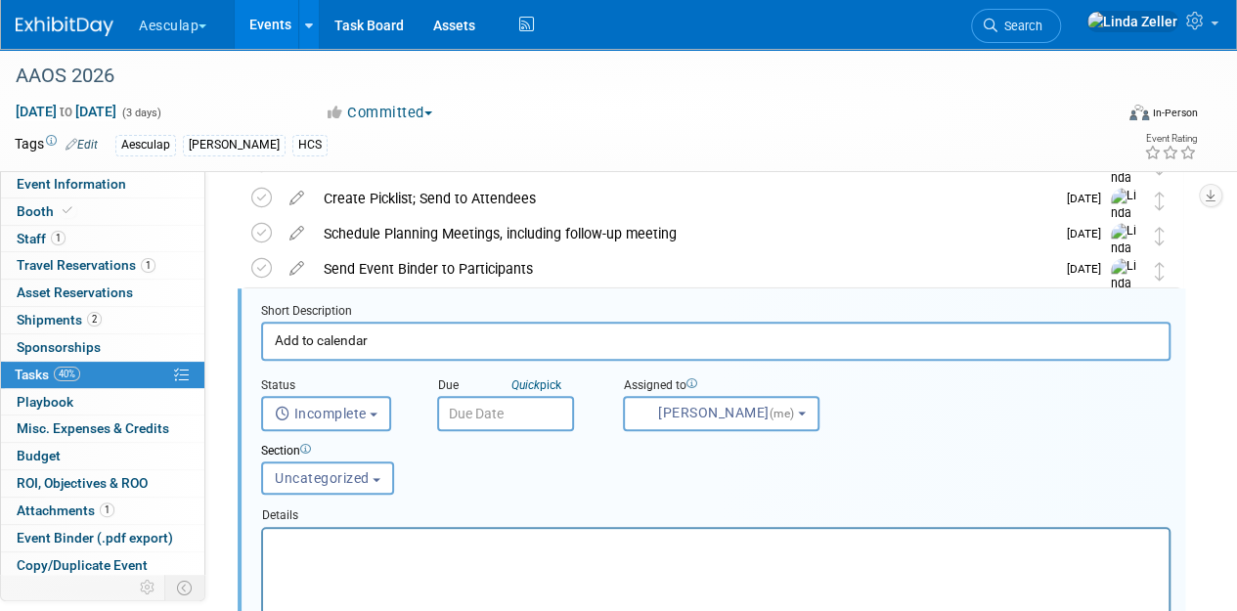
click at [512, 413] on input "text" at bounding box center [505, 413] width 137 height 35
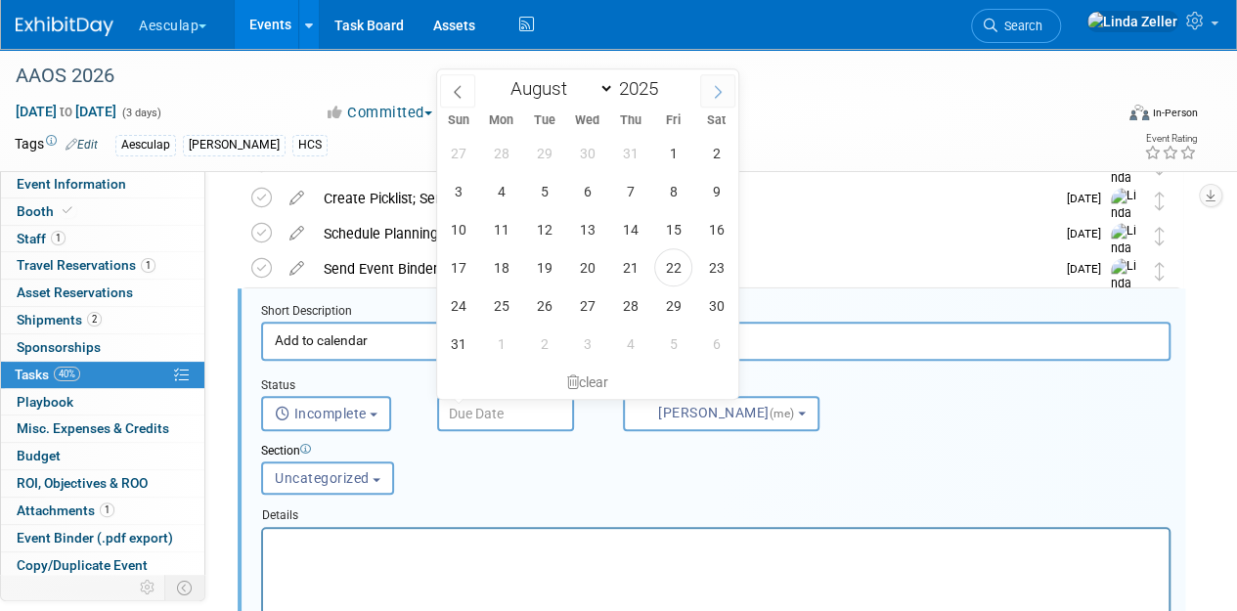
click at [707, 96] on span at bounding box center [717, 90] width 35 height 33
click at [716, 92] on icon at bounding box center [718, 92] width 14 height 14
select select "11"
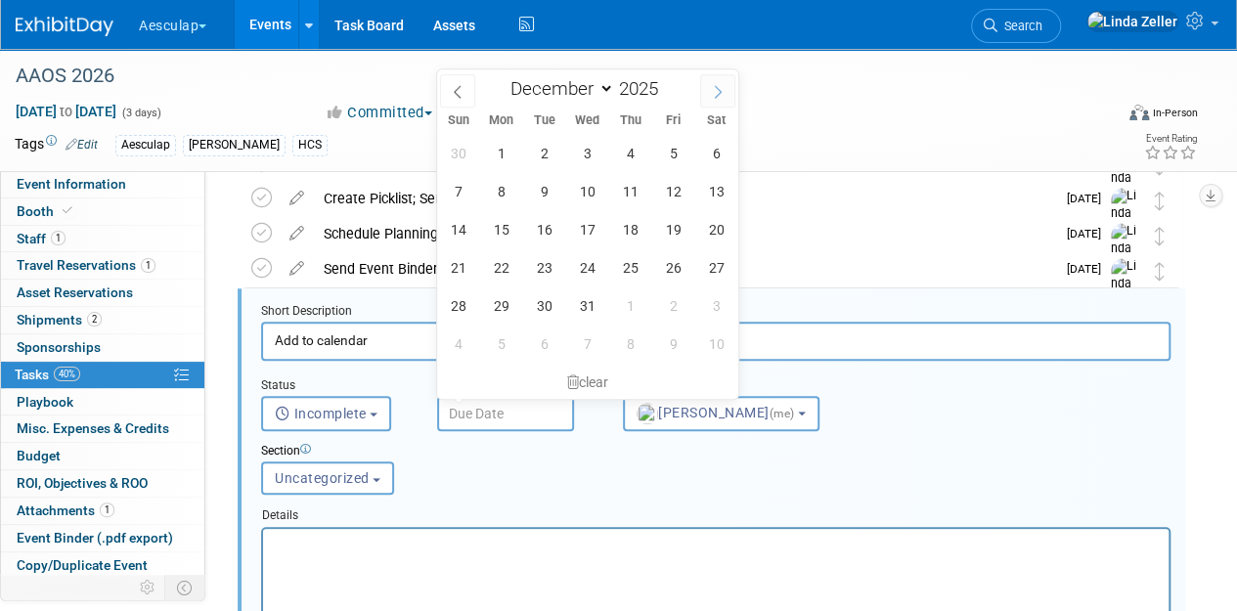
click at [716, 92] on icon at bounding box center [718, 92] width 14 height 14
type input "2026"
click at [716, 92] on icon at bounding box center [718, 92] width 14 height 14
select select "1"
click at [501, 253] on span "23" at bounding box center [501, 267] width 38 height 38
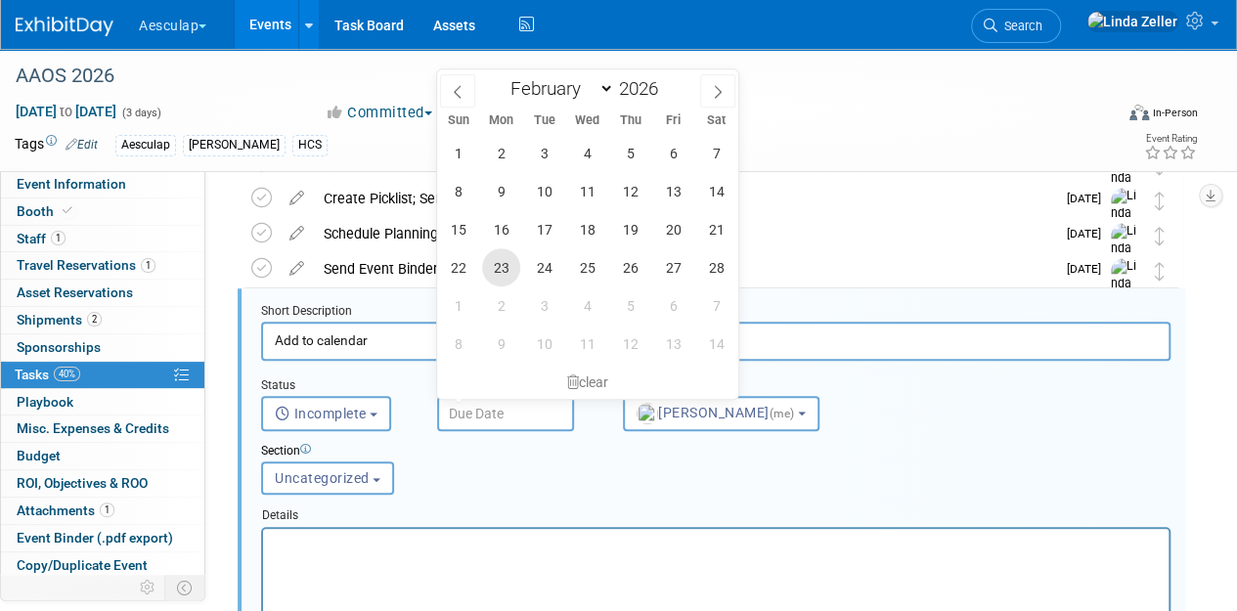
type input "Feb 23, 2026"
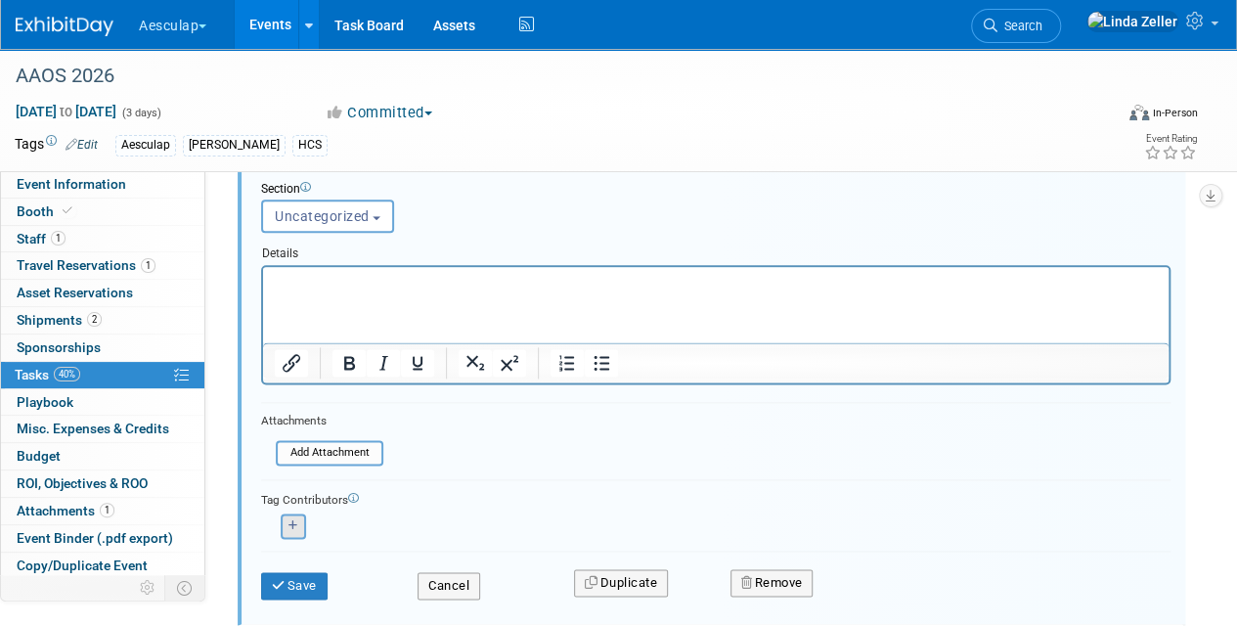
scroll to position [1105, 0]
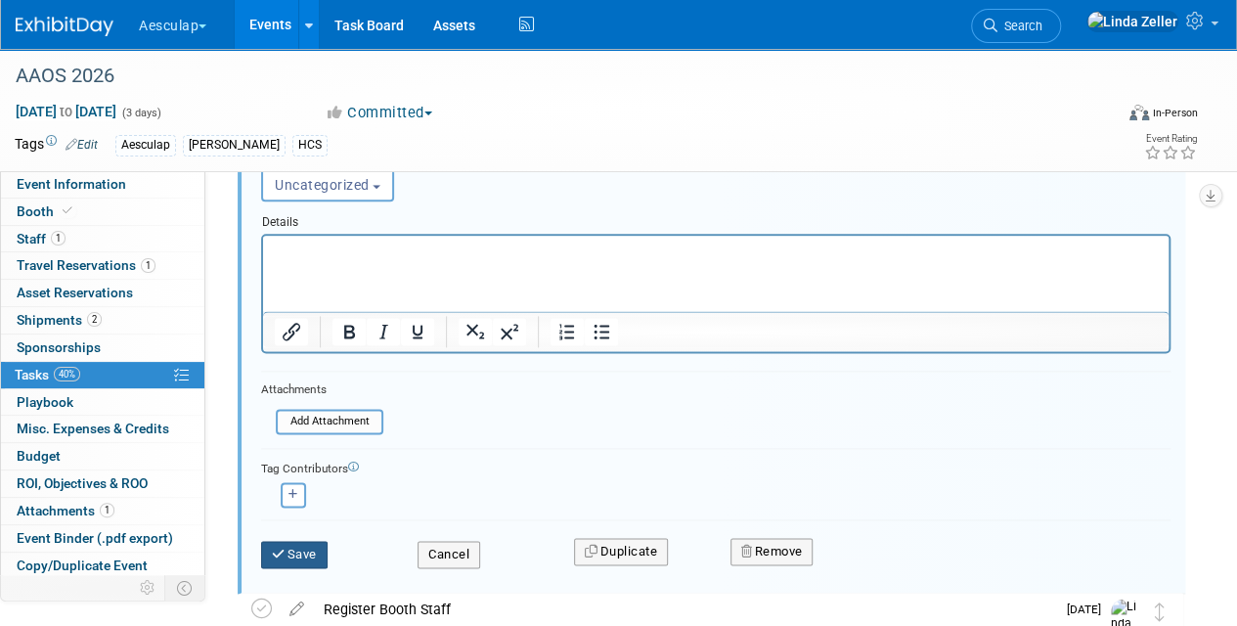
click at [277, 548] on icon "submit" at bounding box center [280, 554] width 16 height 13
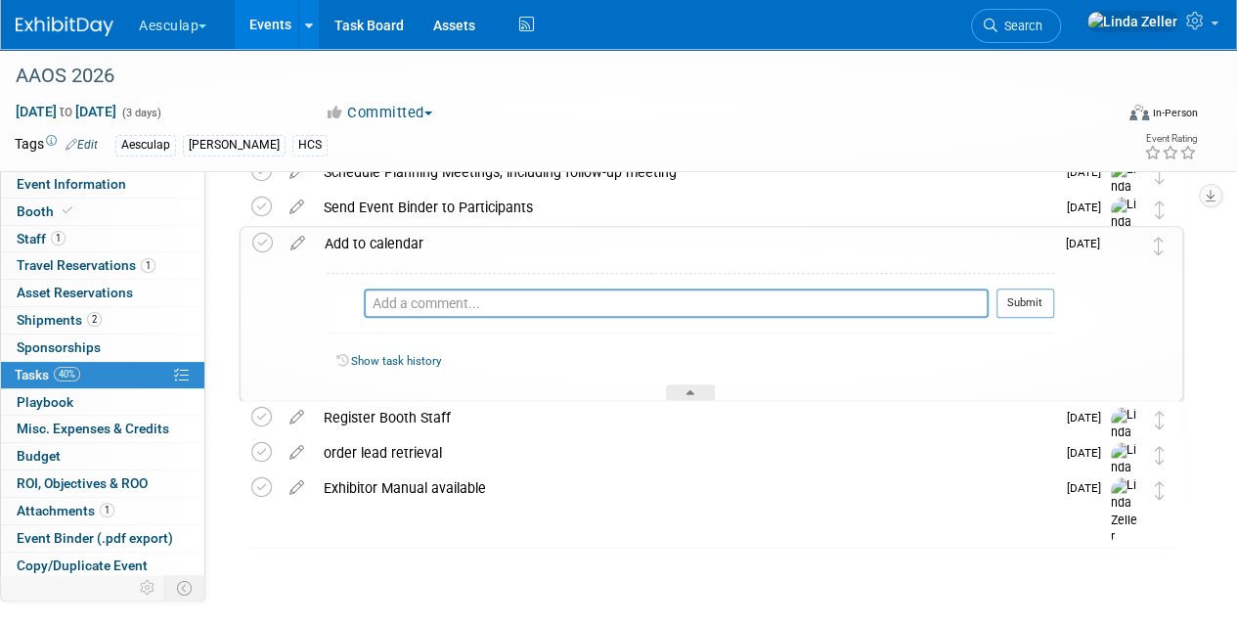
scroll to position [872, 0]
click at [679, 392] on div at bounding box center [690, 393] width 49 height 17
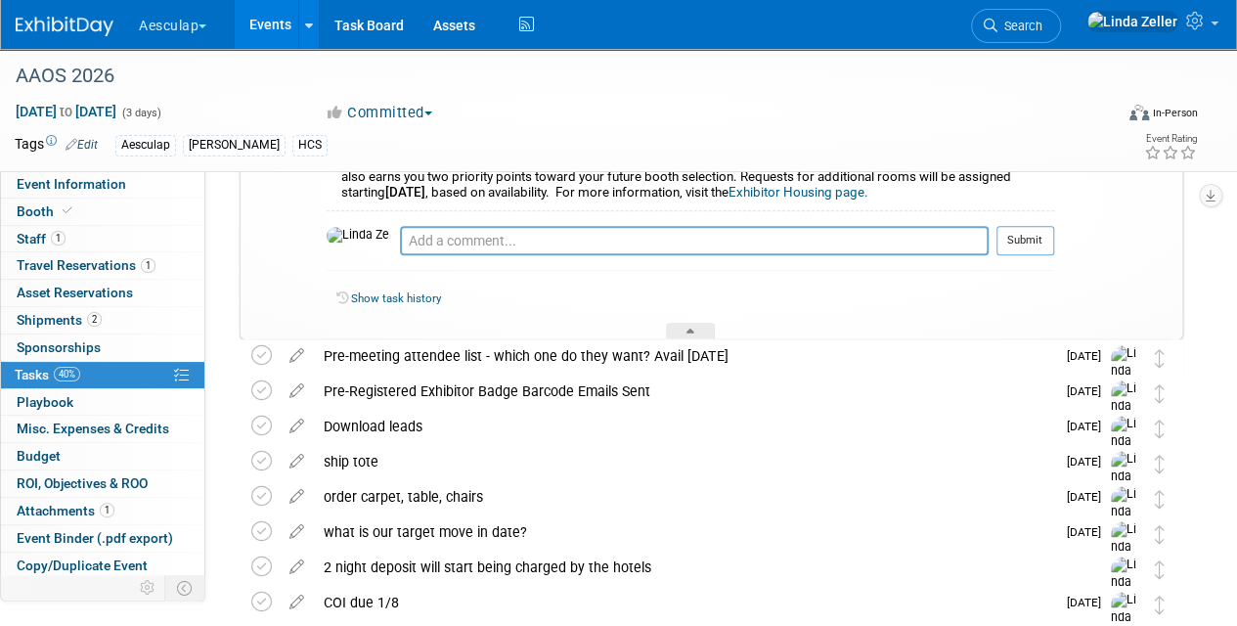
scroll to position [242, 0]
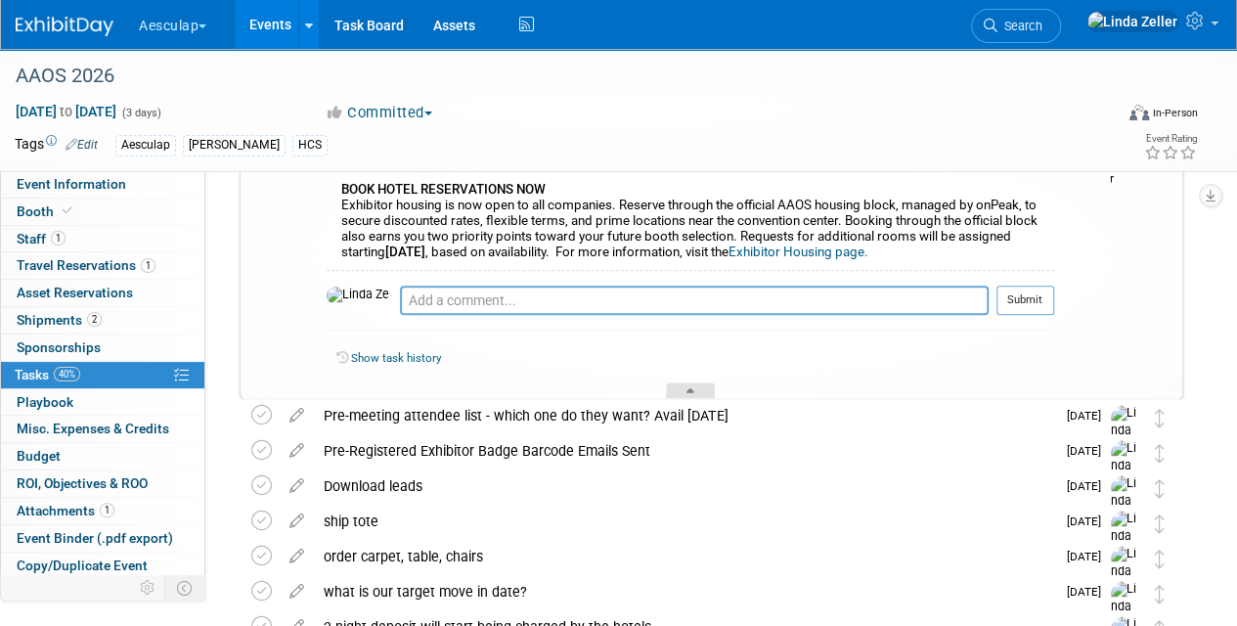
click at [666, 383] on div at bounding box center [690, 390] width 49 height 17
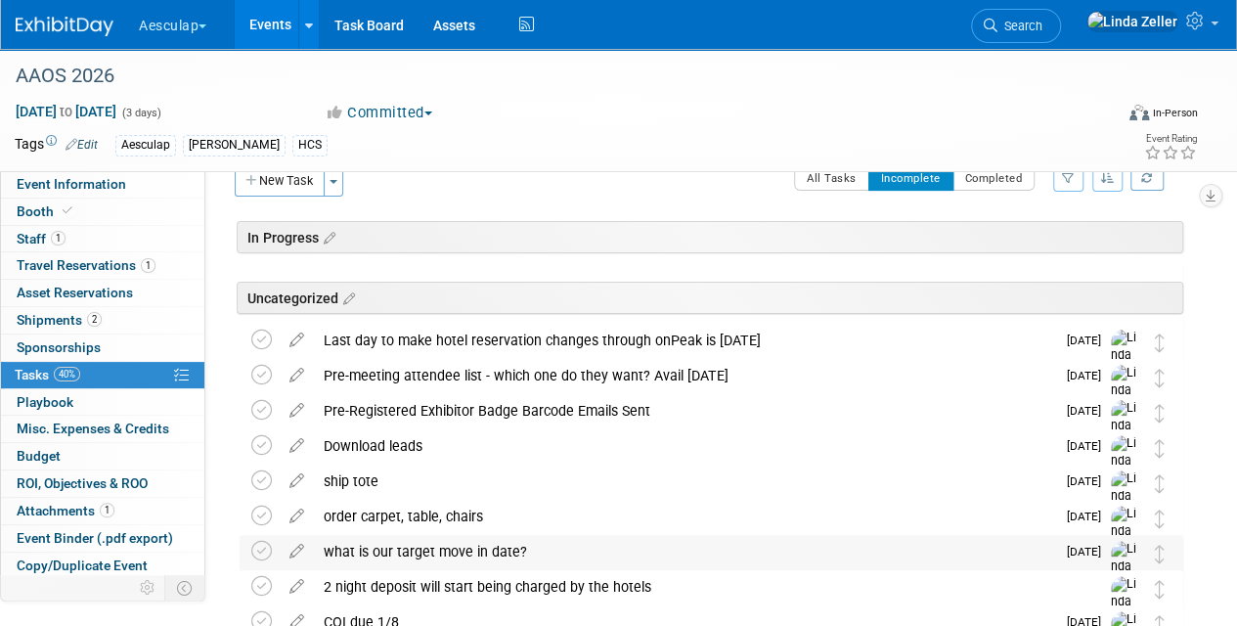
scroll to position [0, 0]
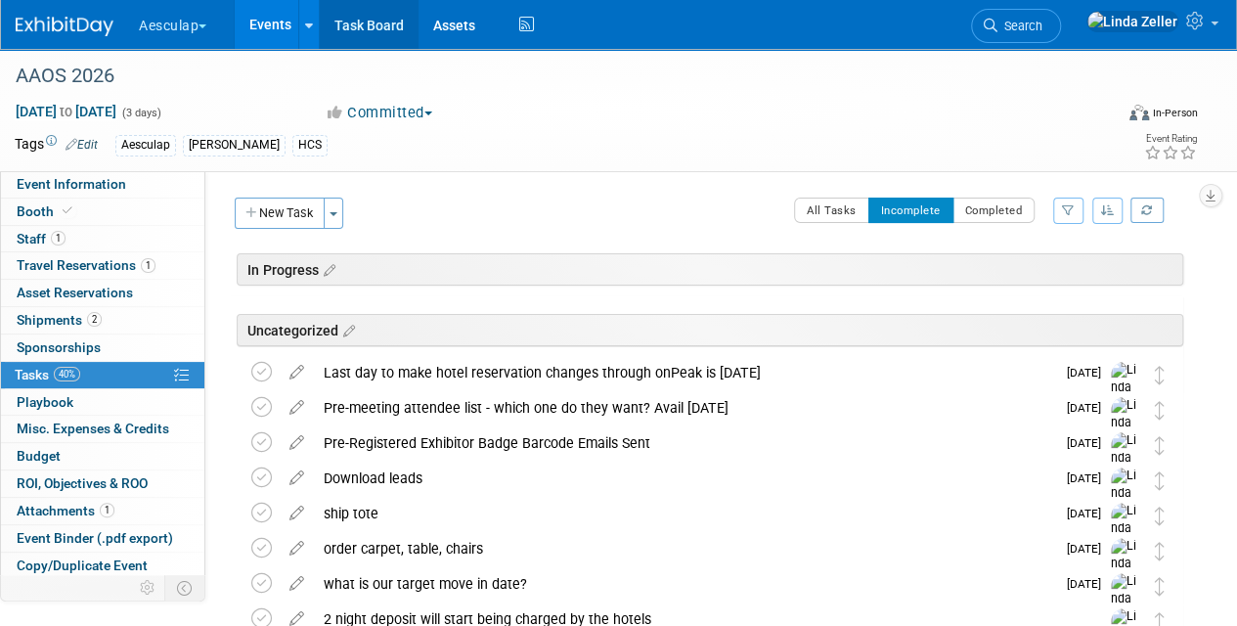
click at [382, 25] on link "Task Board" at bounding box center [369, 24] width 99 height 49
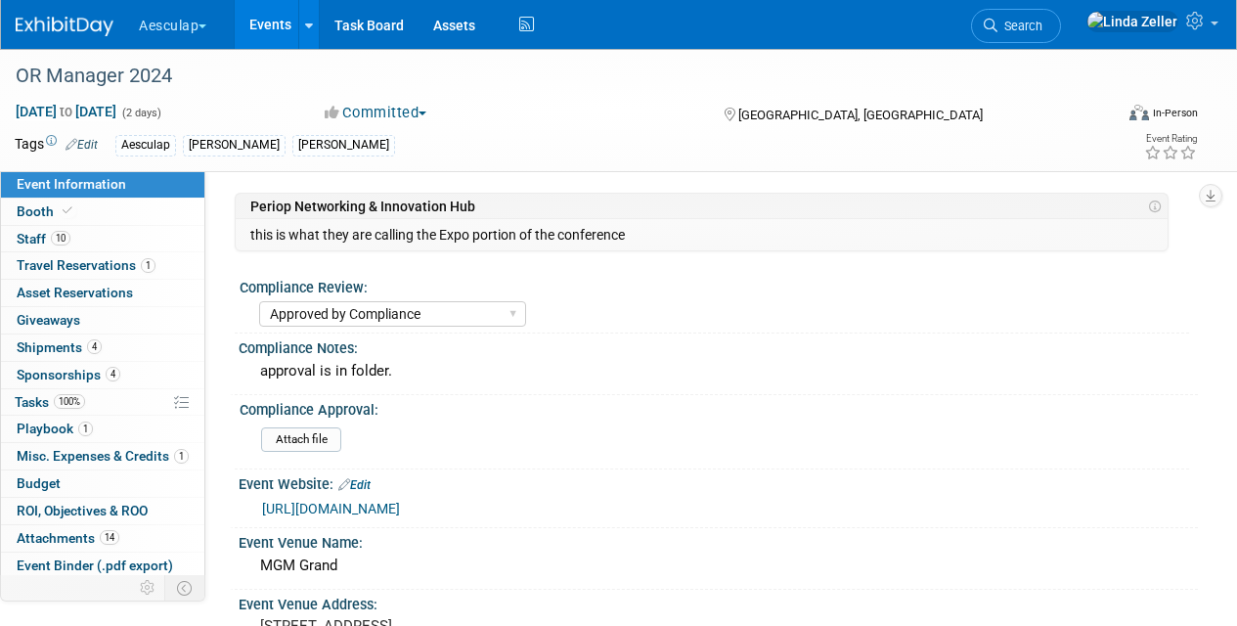
select select "Approved by Compliance"
select select "Strategic Sales"
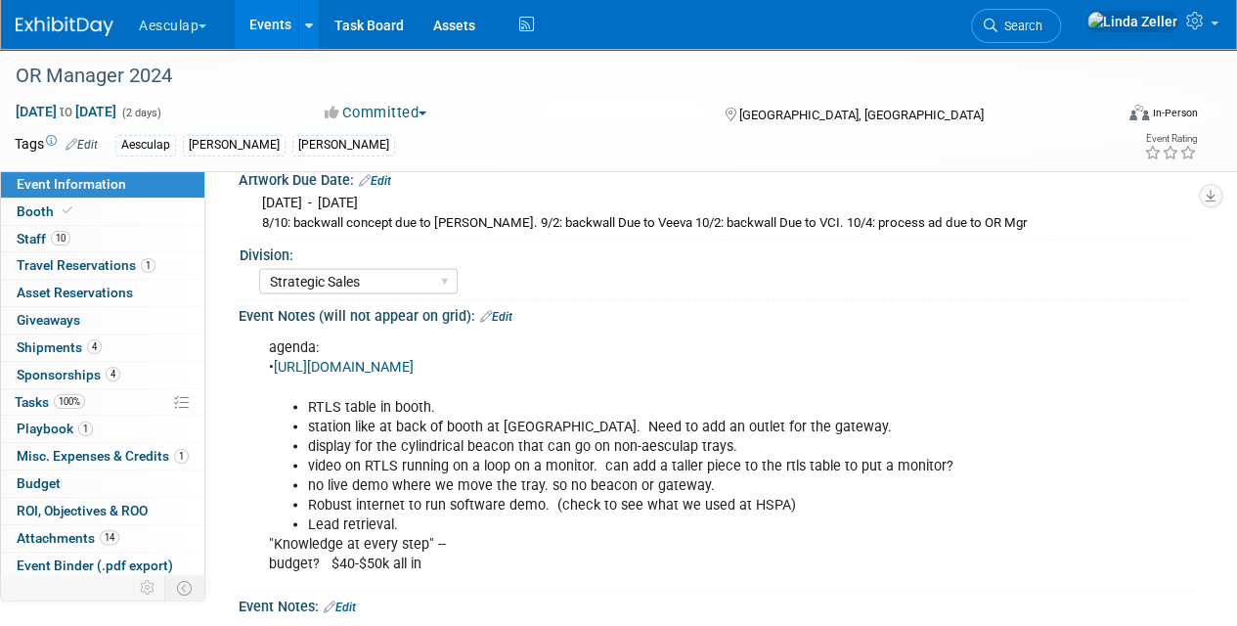
scroll to position [1951, 0]
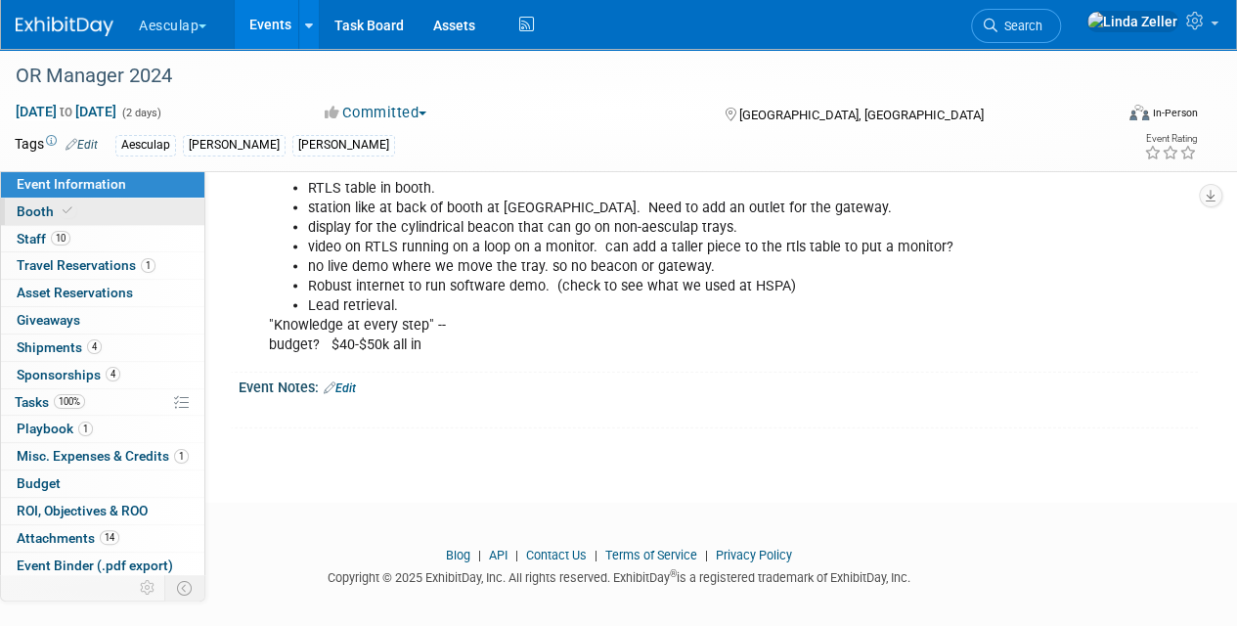
click at [84, 215] on link "Booth" at bounding box center [102, 211] width 203 height 26
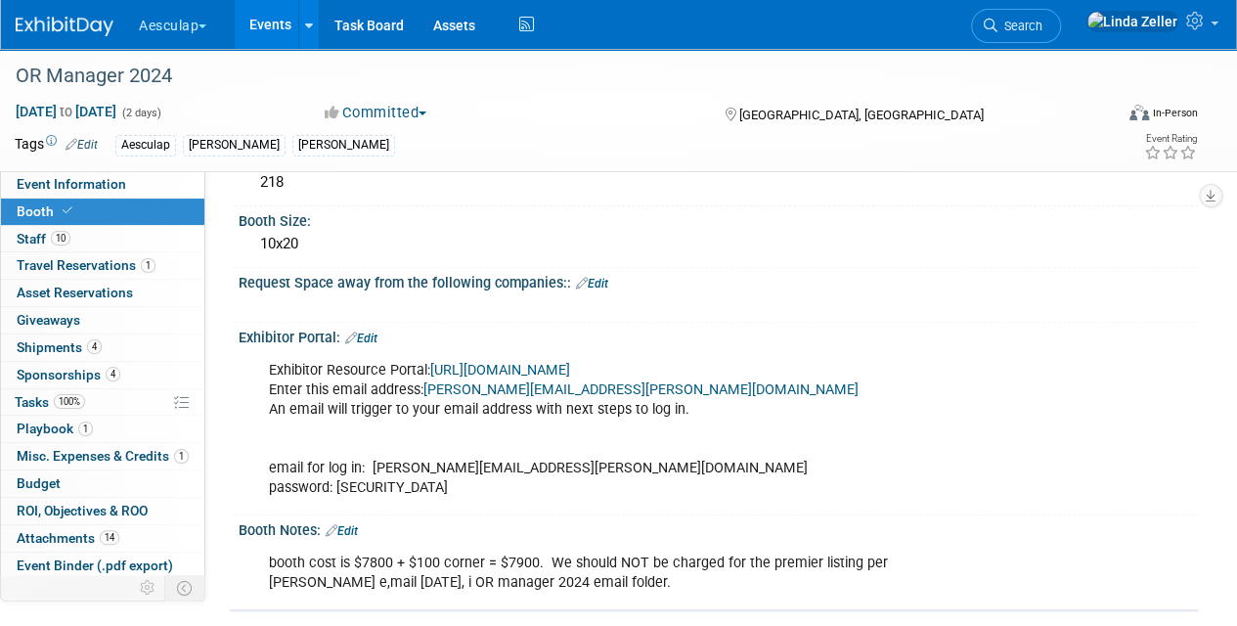
scroll to position [391, 0]
